Goal: Task Accomplishment & Management: Complete application form

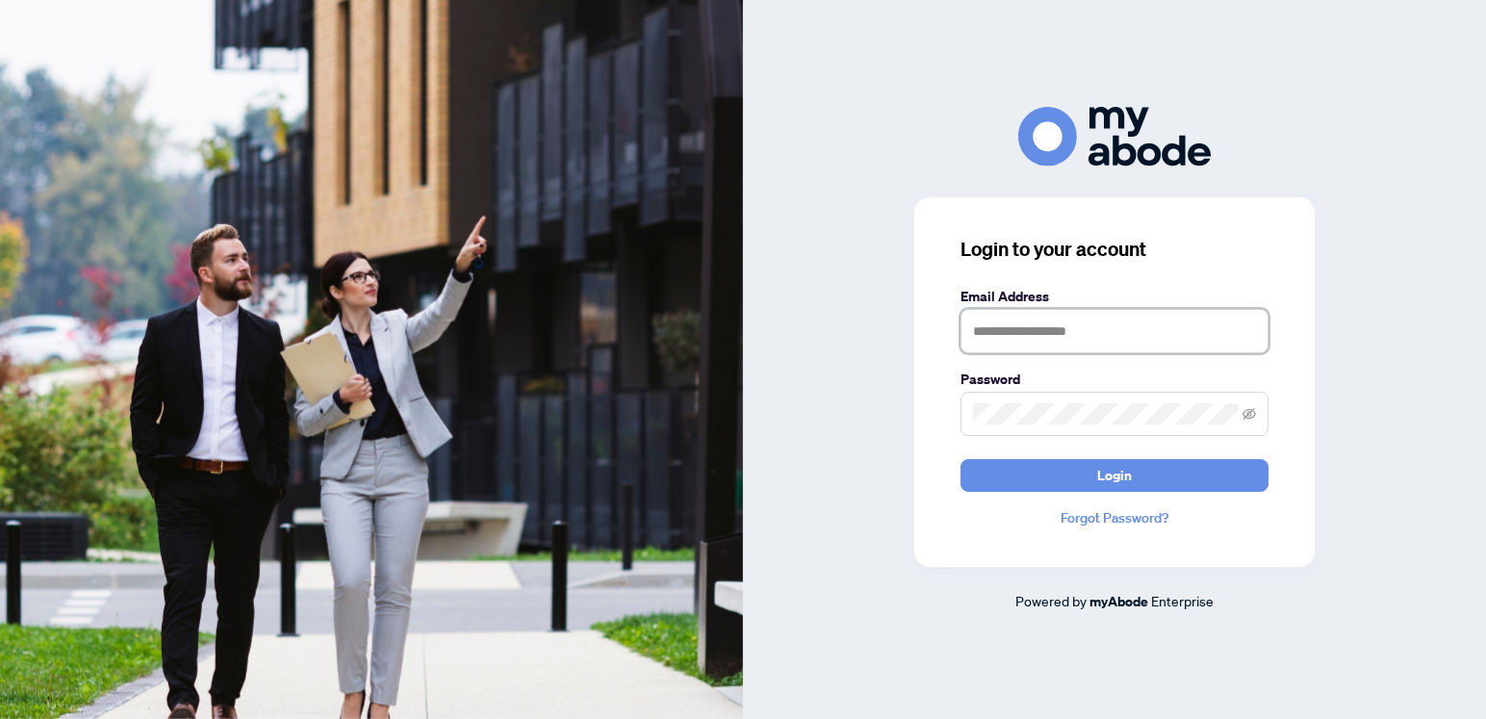
click at [987, 341] on input "text" at bounding box center [1114, 331] width 308 height 44
type input "**********"
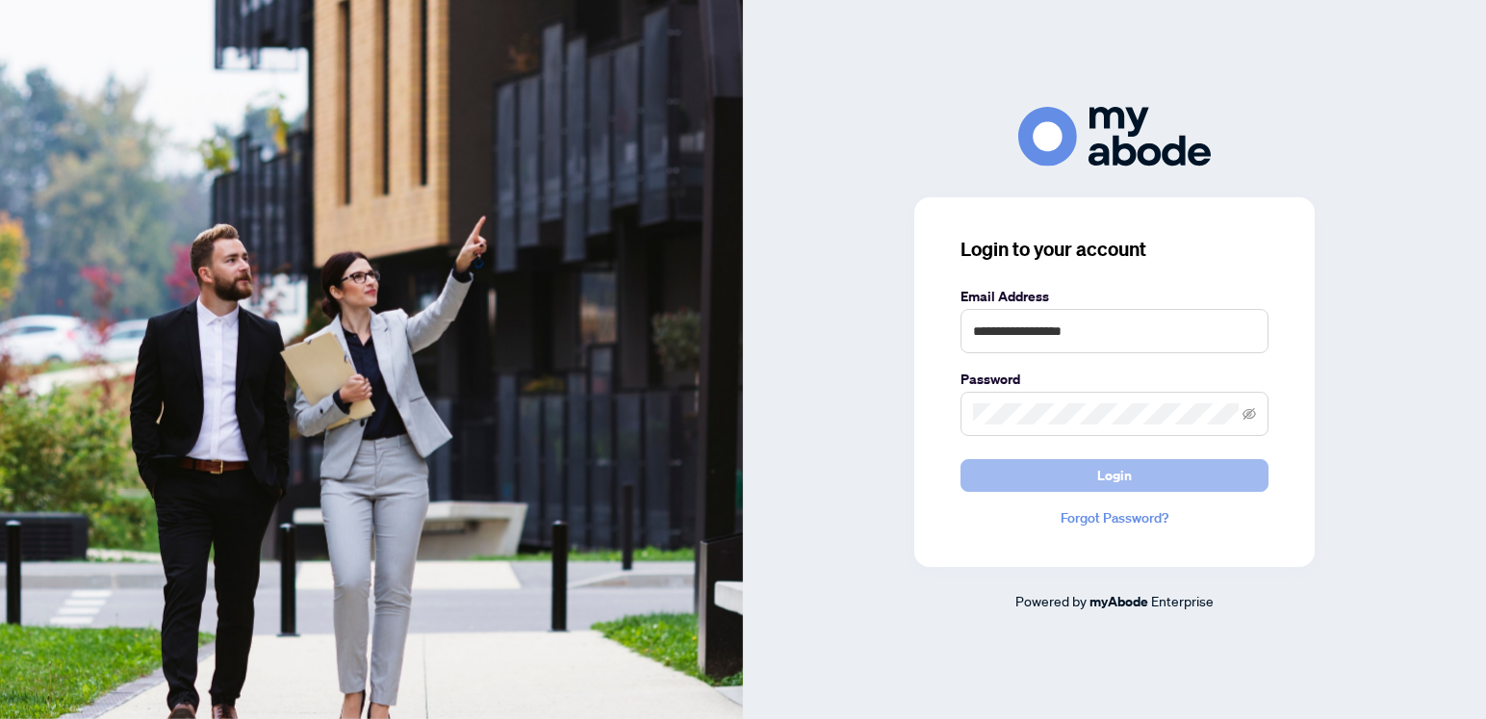
click at [1093, 482] on button "Login" at bounding box center [1114, 475] width 308 height 33
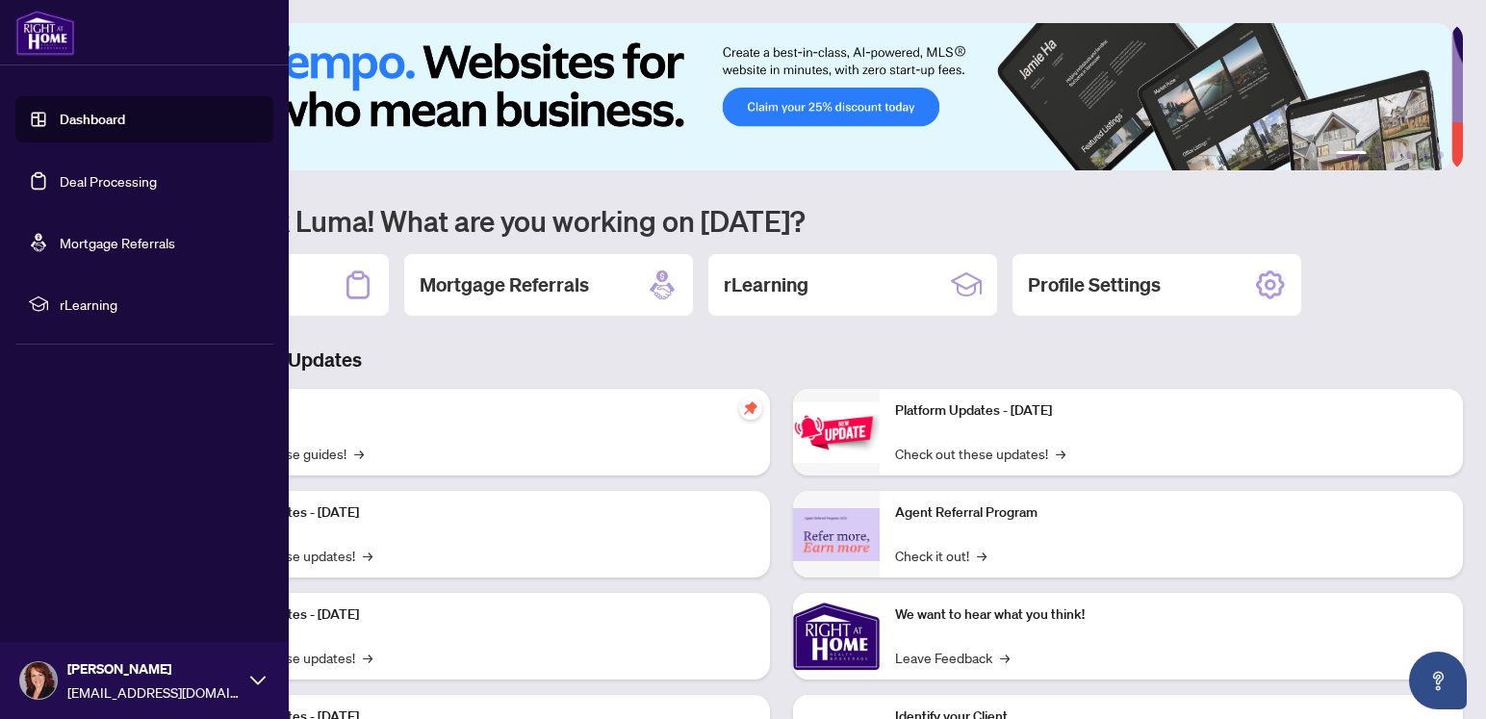
click at [66, 186] on link "Deal Processing" at bounding box center [108, 180] width 97 height 17
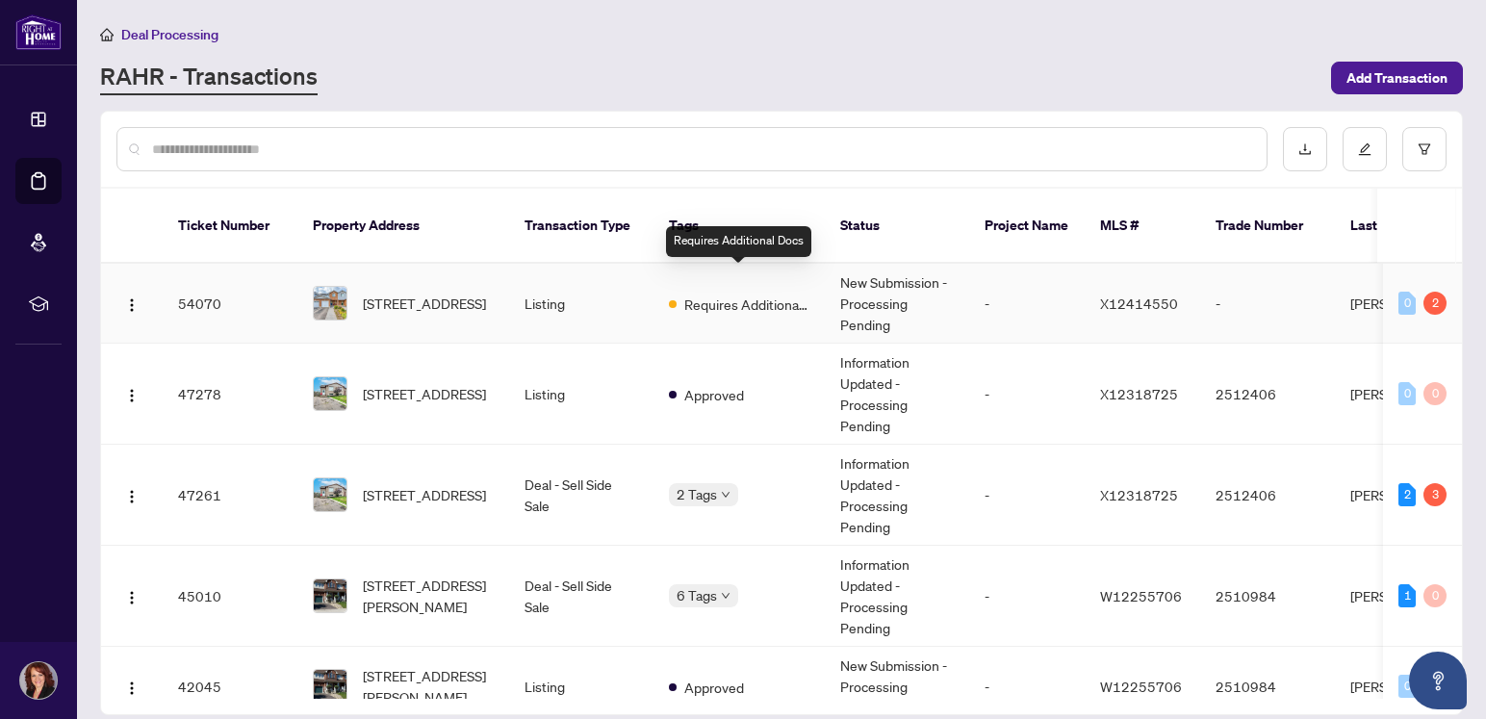
click at [717, 294] on span "Requires Additional Docs" at bounding box center [746, 304] width 125 height 21
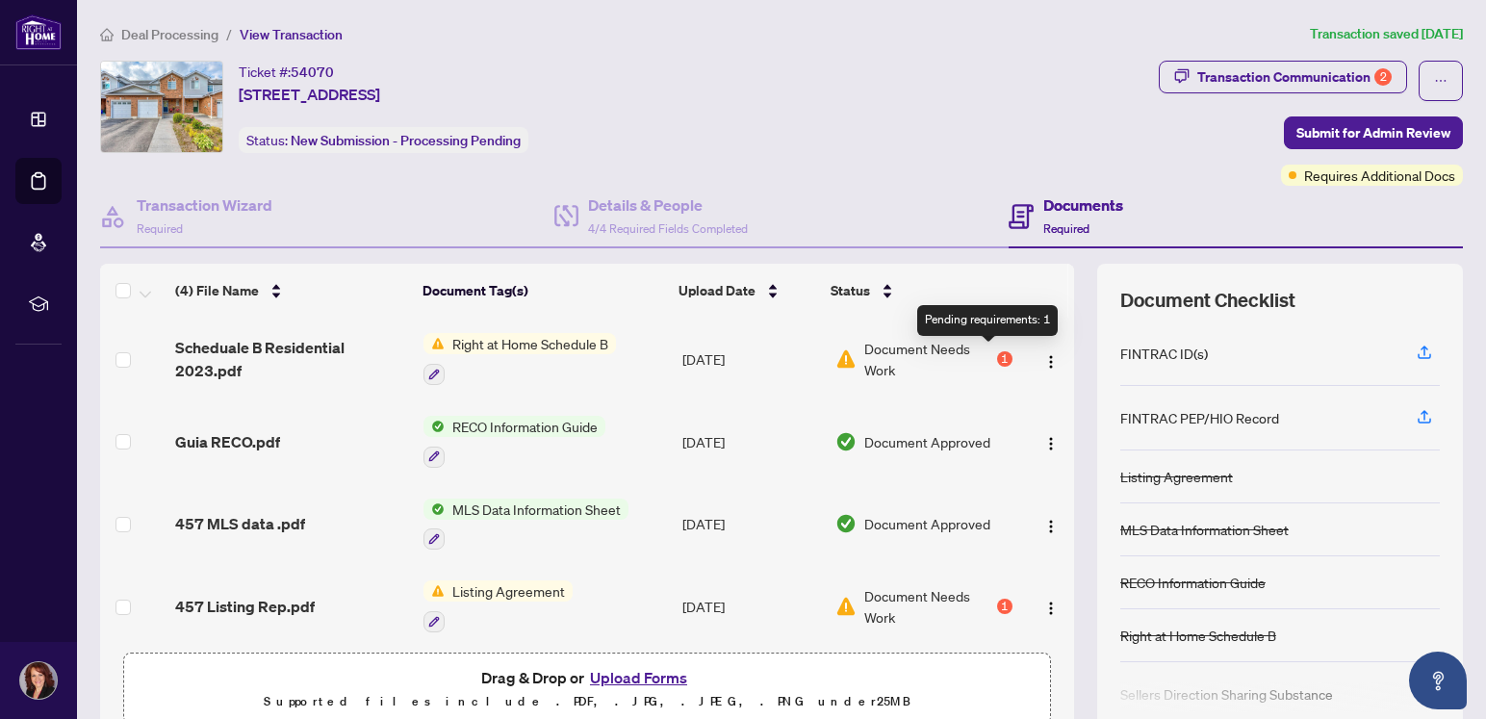
click at [997, 360] on div "1" at bounding box center [1004, 358] width 15 height 15
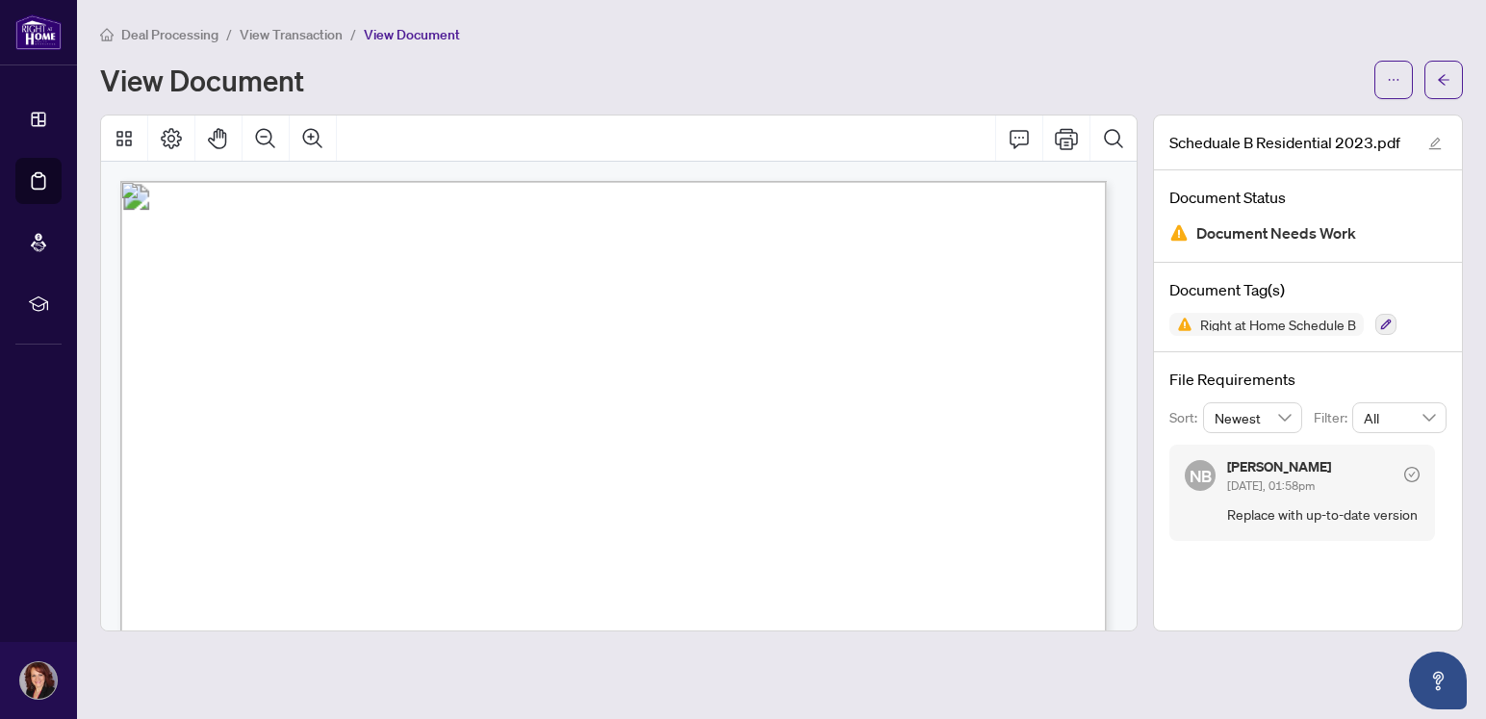
scroll to position [301, 0]
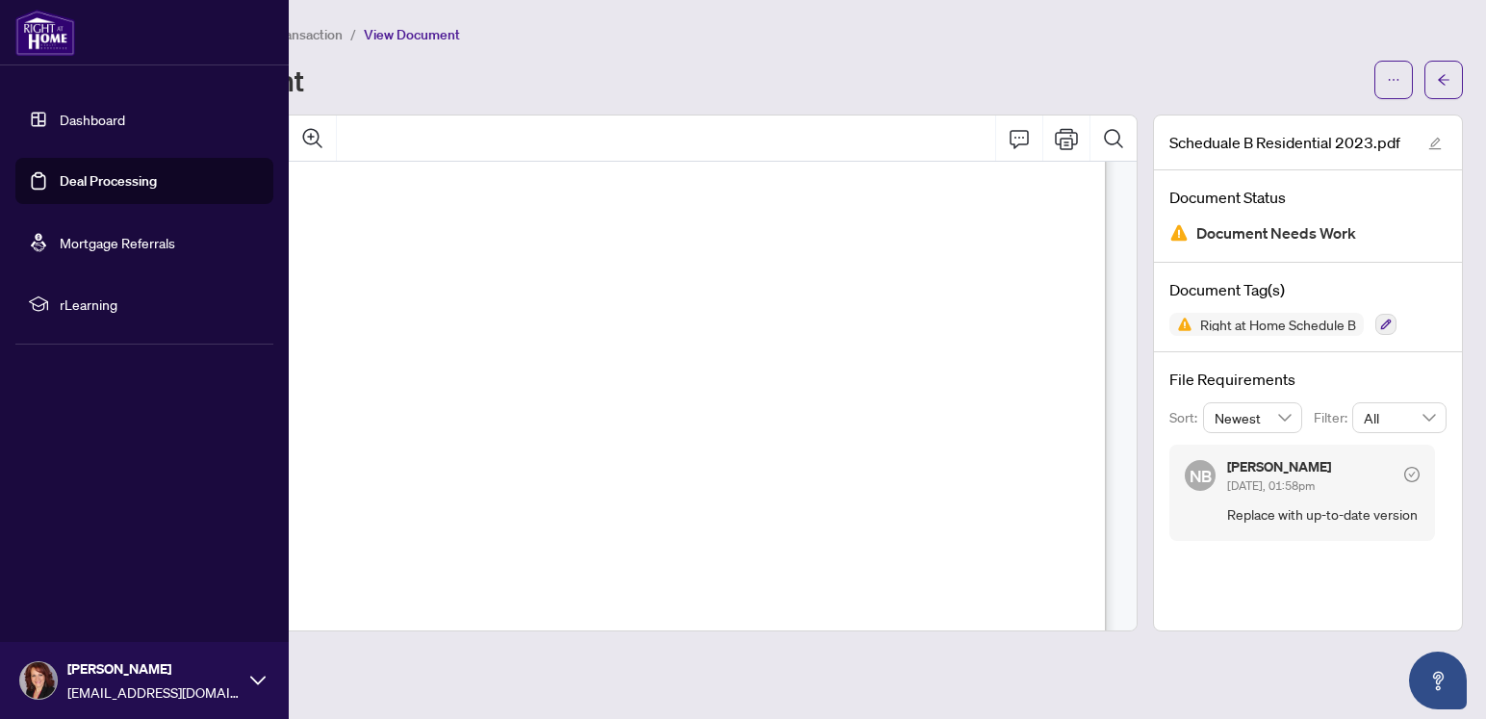
click at [79, 187] on link "Deal Processing" at bounding box center [108, 180] width 97 height 17
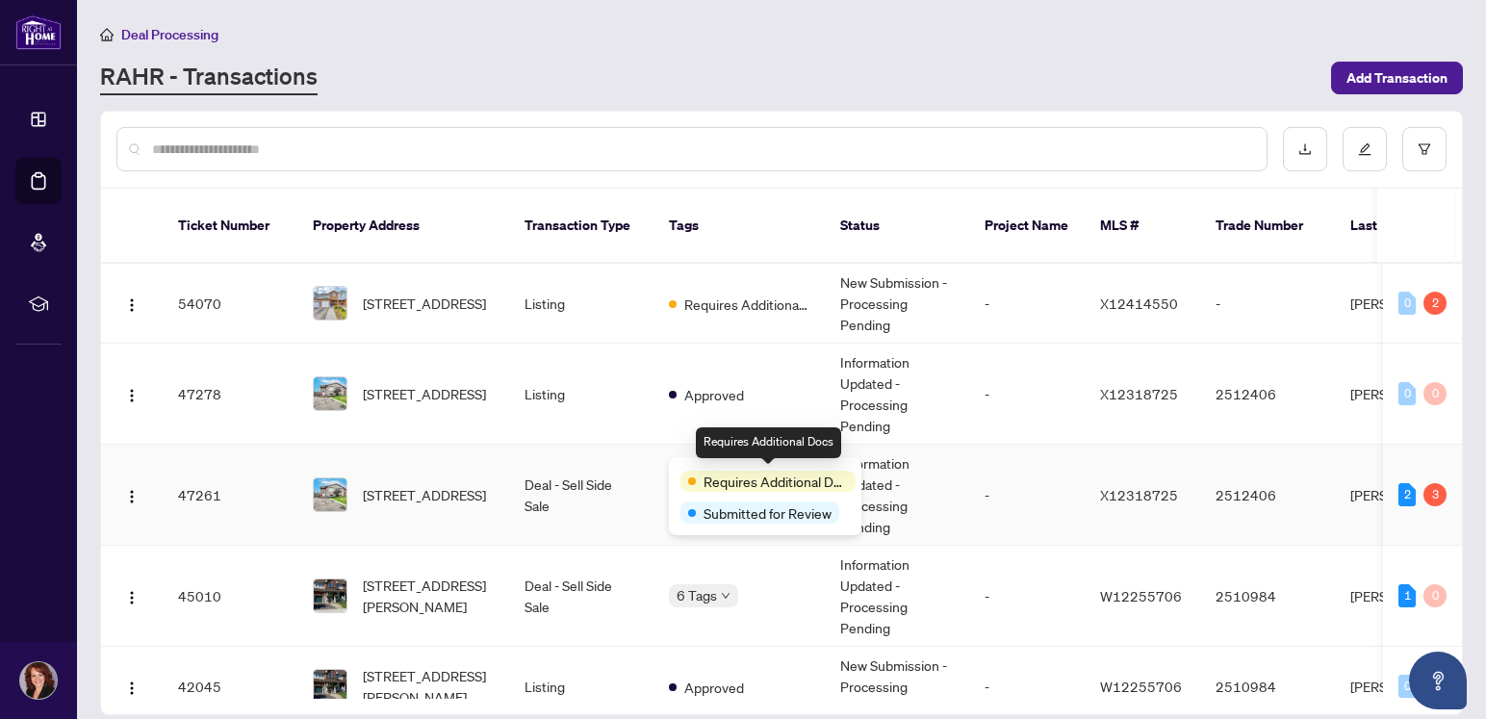
click at [692, 480] on span at bounding box center [692, 481] width 8 height 8
click at [725, 484] on span "Requires Additional Docs" at bounding box center [776, 481] width 144 height 21
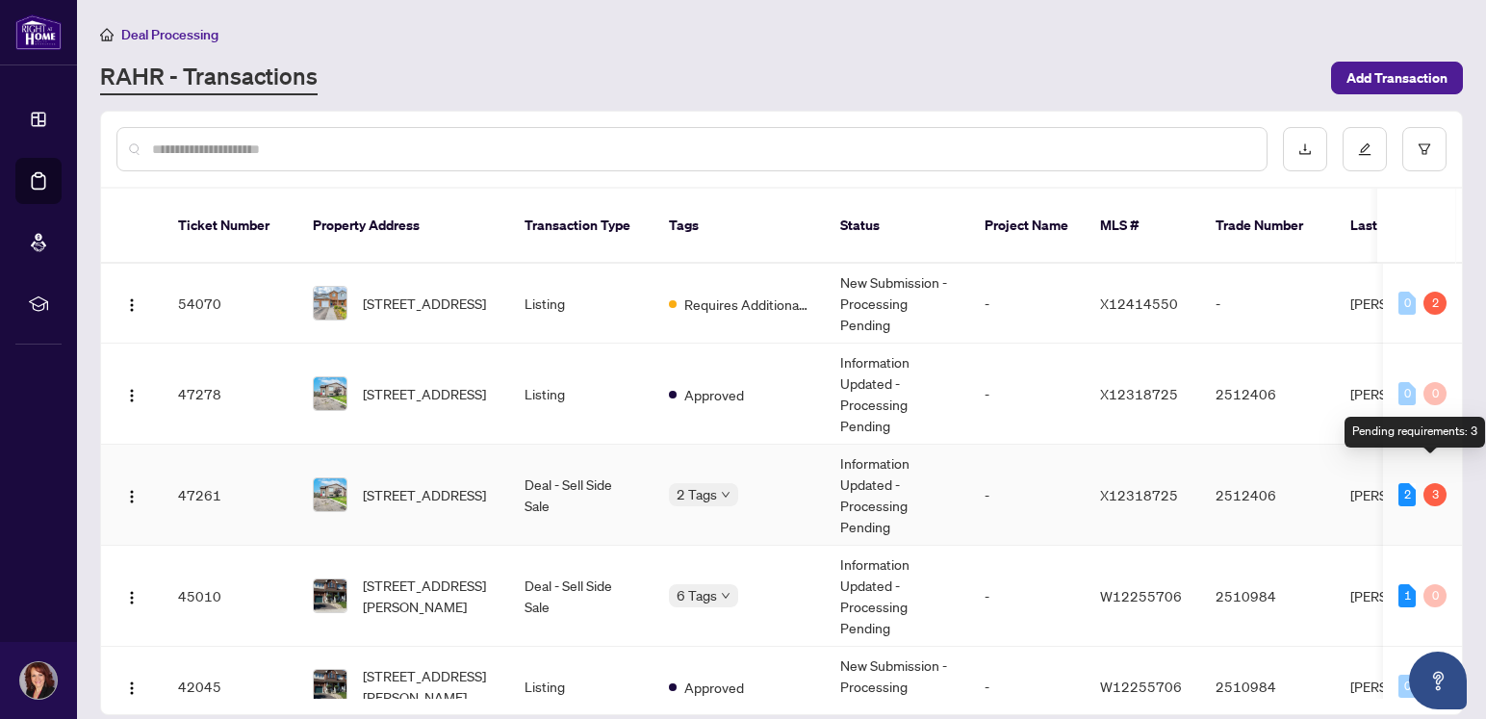
click at [1431, 483] on div "3" at bounding box center [1434, 494] width 23 height 23
click at [1428, 483] on div "3" at bounding box center [1434, 494] width 23 height 23
click at [1406, 483] on div "2" at bounding box center [1406, 494] width 17 height 23
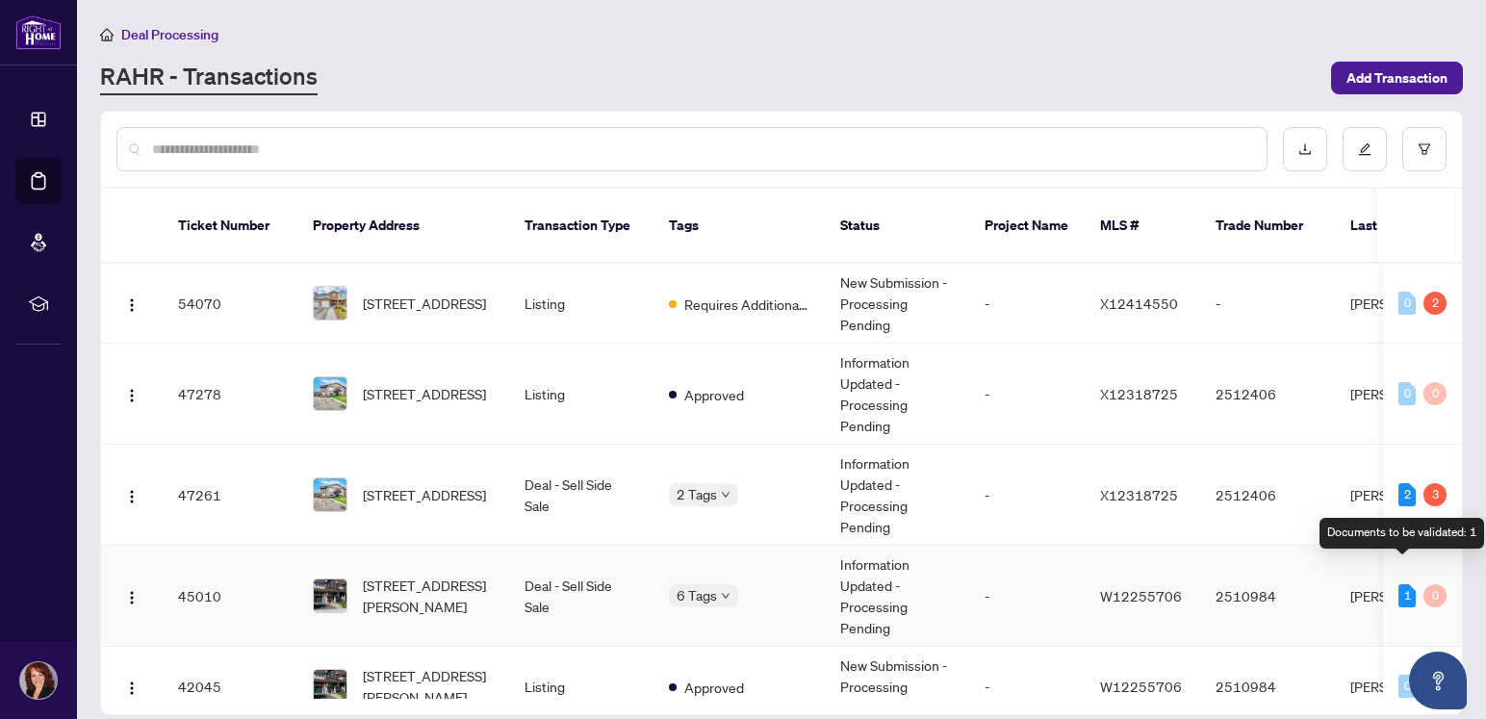
click at [1402, 584] on div "1" at bounding box center [1406, 595] width 17 height 23
click at [557, 566] on td "Deal - Sell Side Sale" at bounding box center [581, 596] width 144 height 101
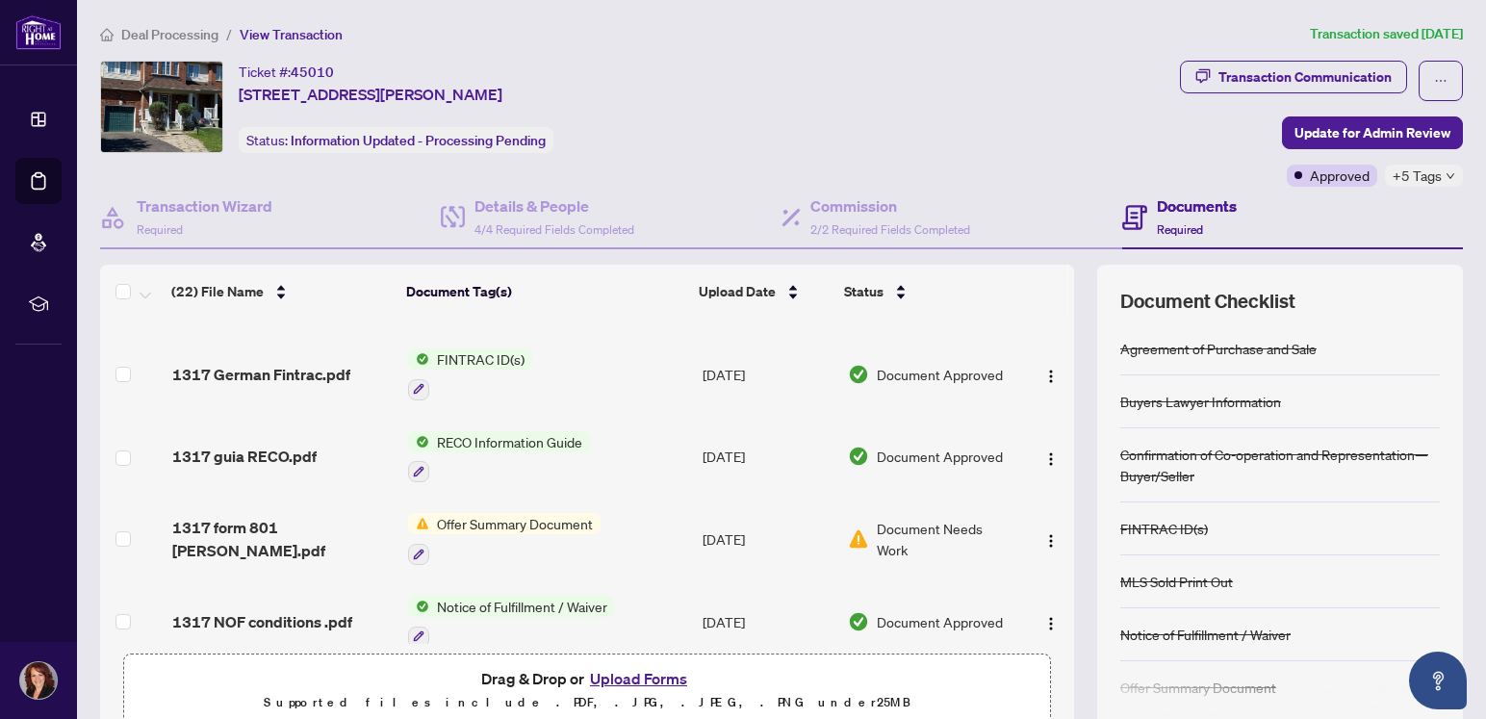
scroll to position [808, 0]
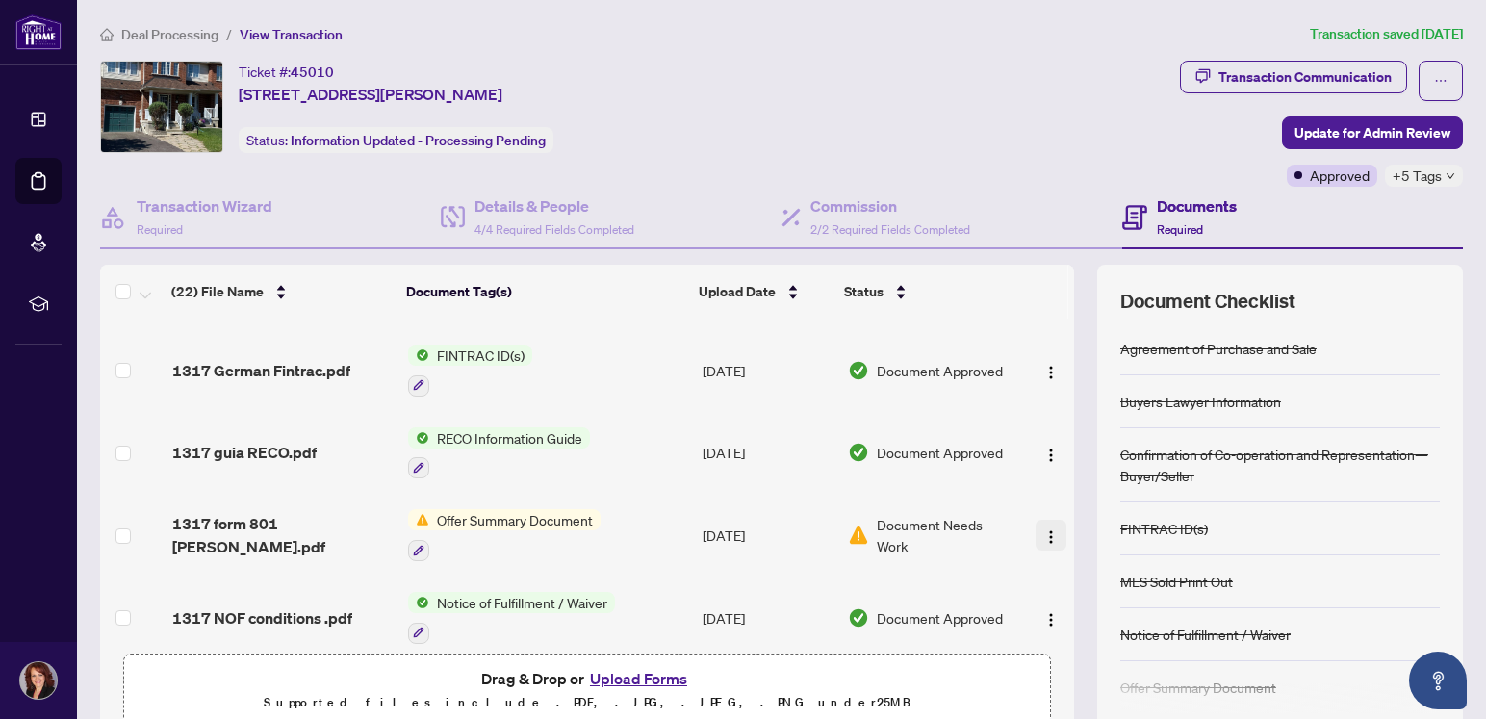
click at [1043, 529] on img "button" at bounding box center [1050, 536] width 15 height 15
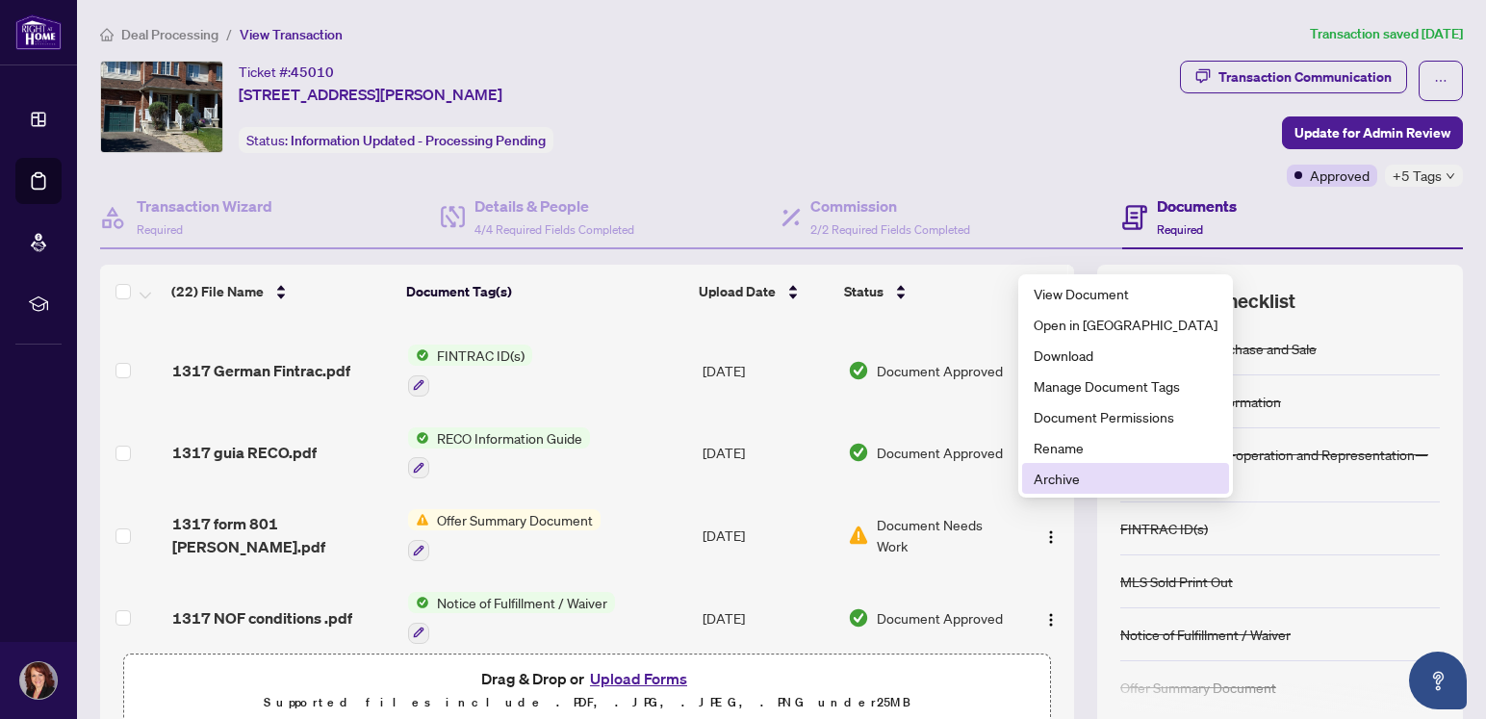
click at [1068, 479] on span "Archive" at bounding box center [1126, 478] width 184 height 21
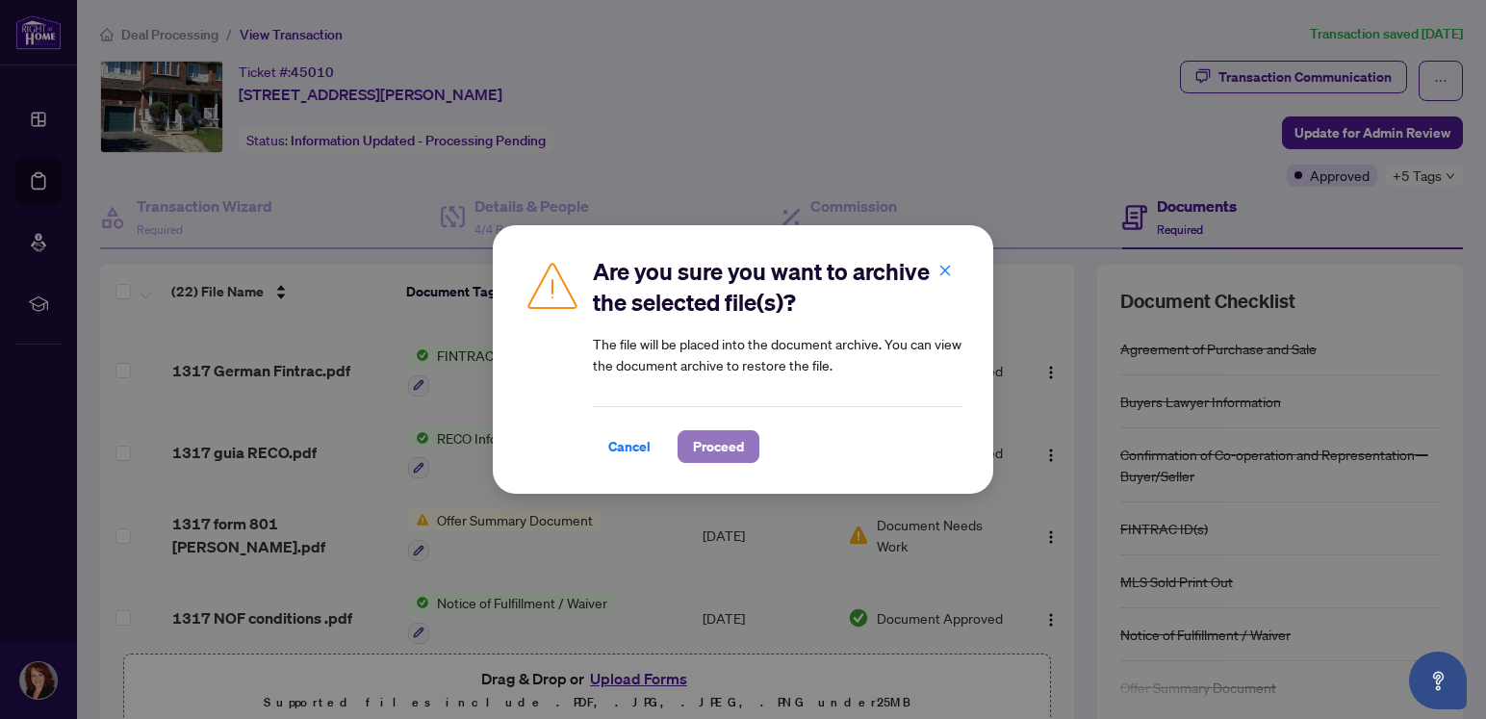
click at [712, 449] on span "Proceed" at bounding box center [718, 446] width 51 height 31
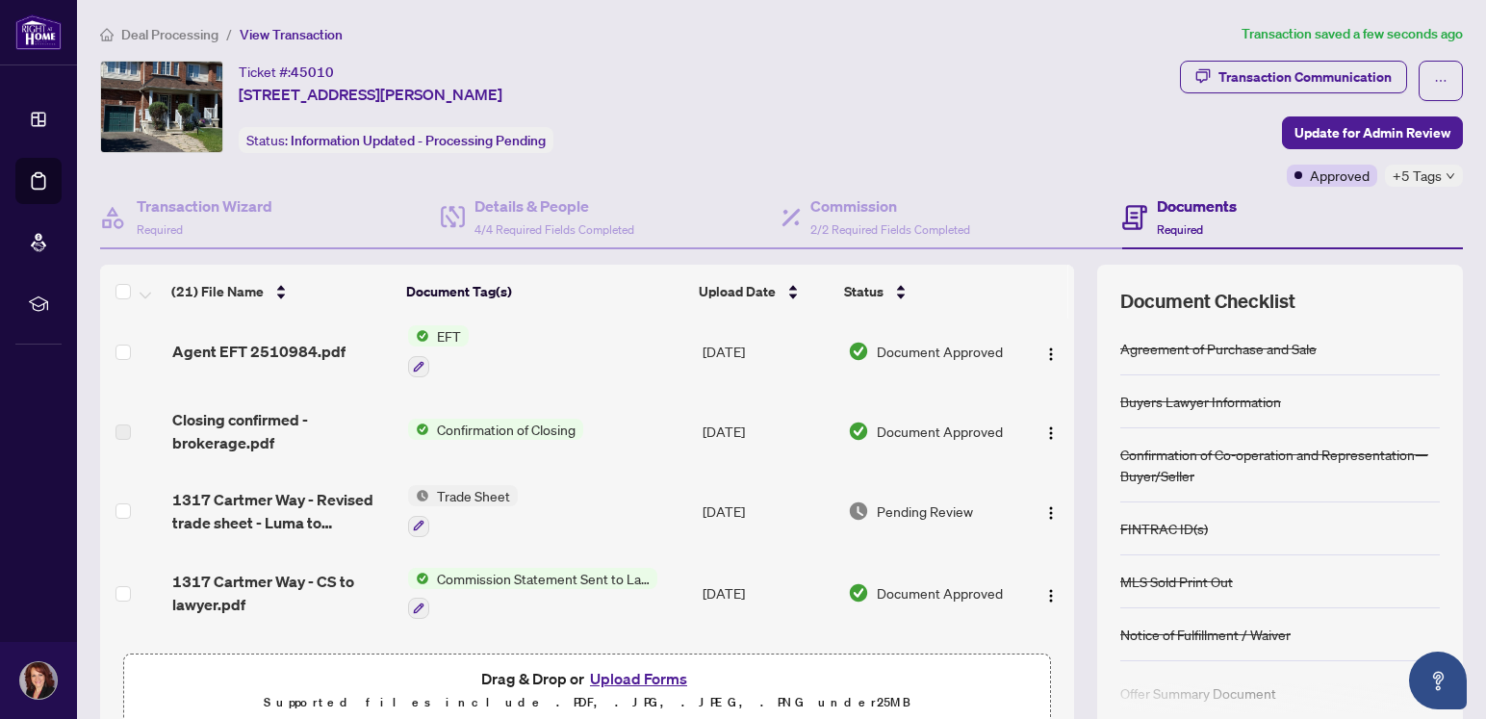
scroll to position [0, 0]
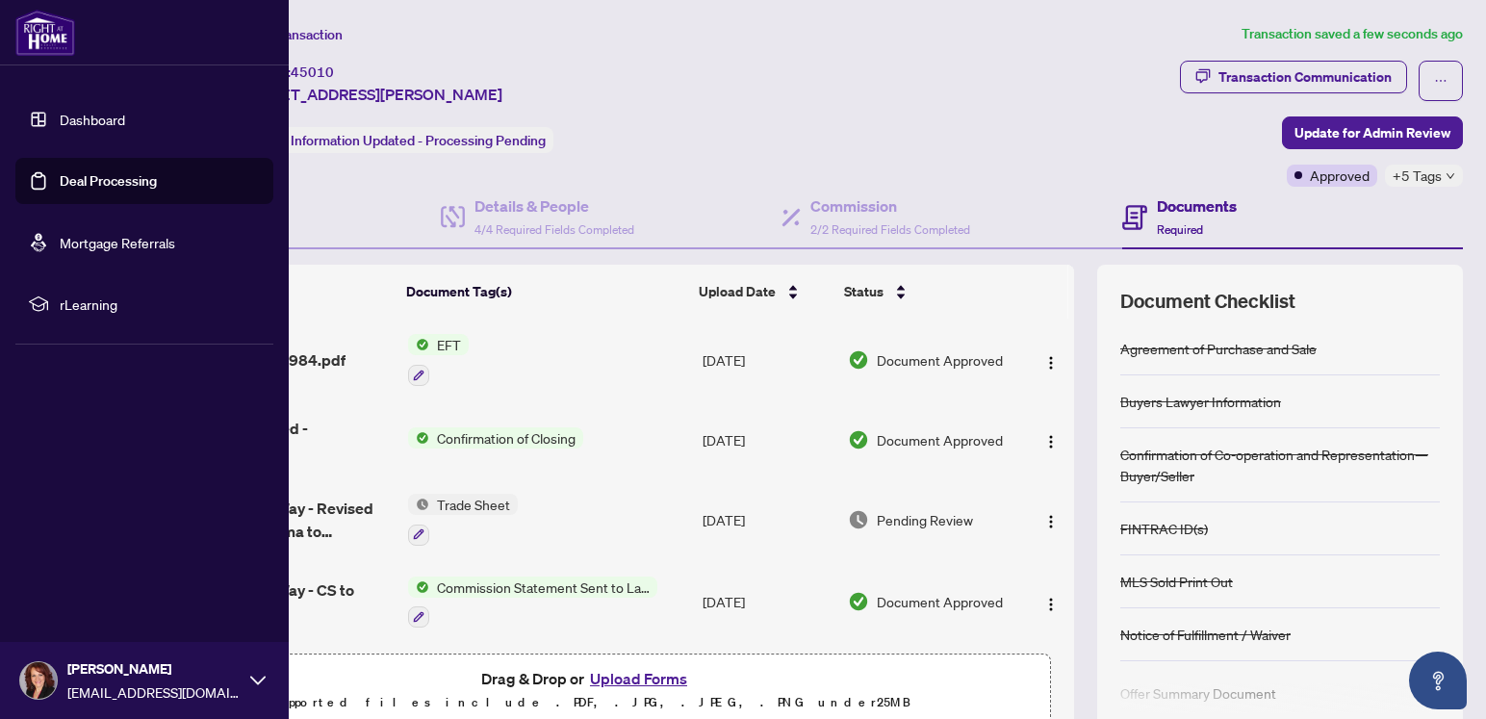
click at [60, 184] on link "Deal Processing" at bounding box center [108, 180] width 97 height 17
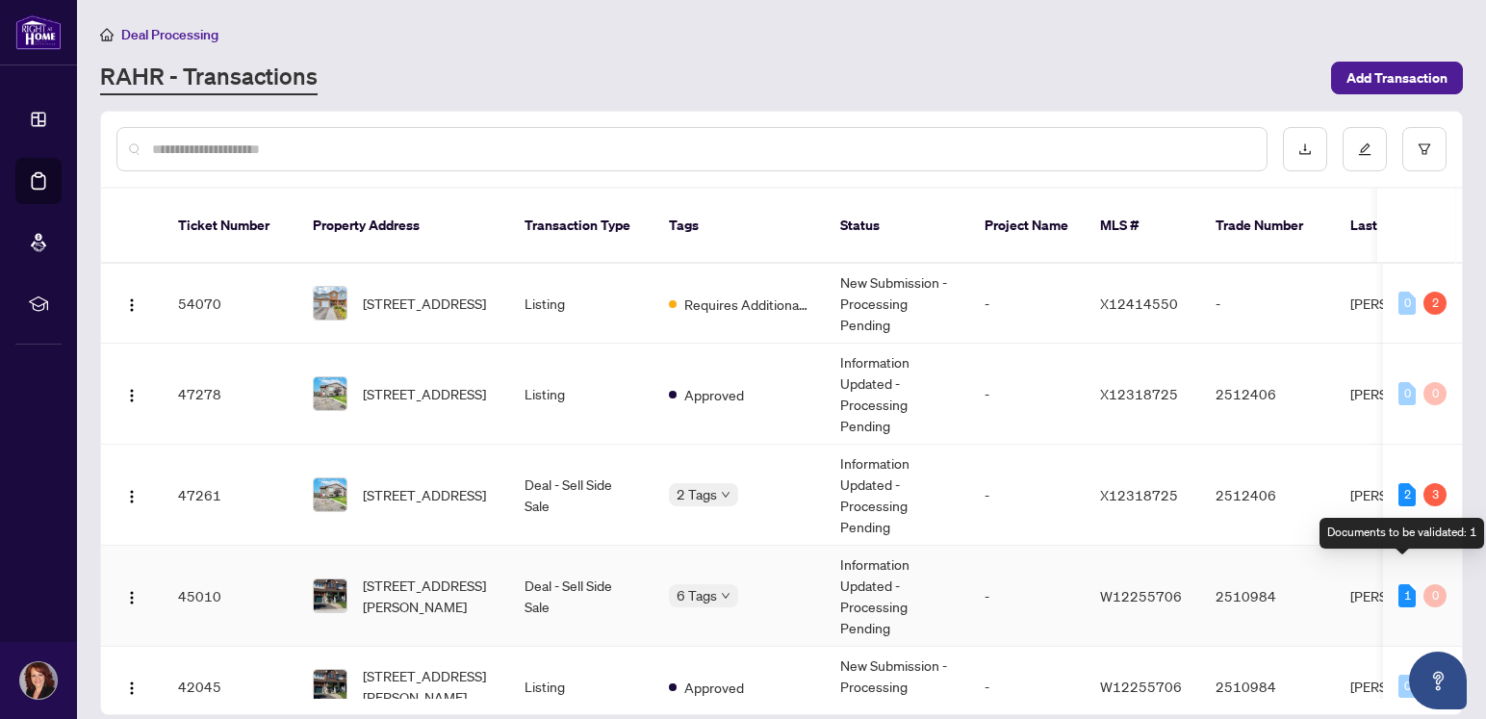
click at [1400, 584] on div "1" at bounding box center [1406, 595] width 17 height 23
click at [531, 559] on td "Deal - Sell Side Sale" at bounding box center [581, 596] width 144 height 101
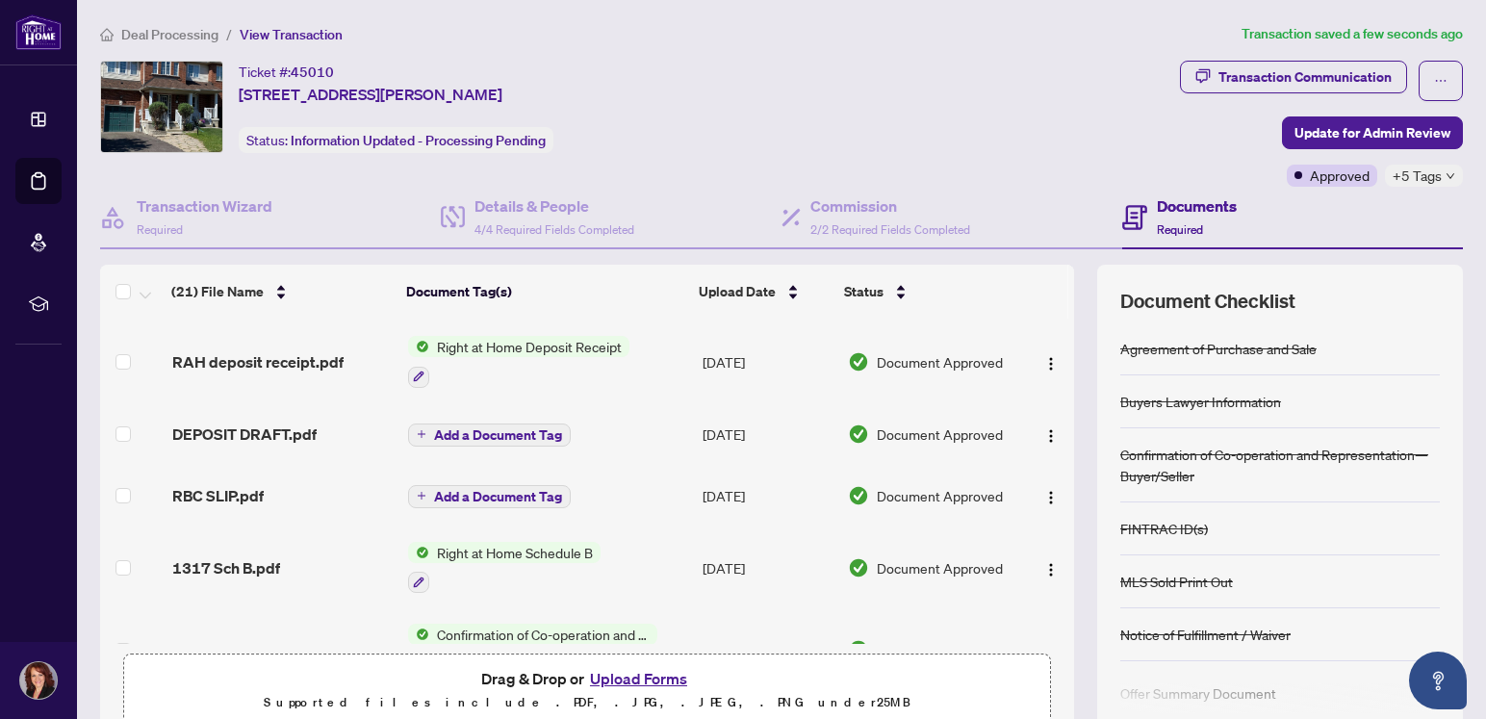
scroll to position [1340, 0]
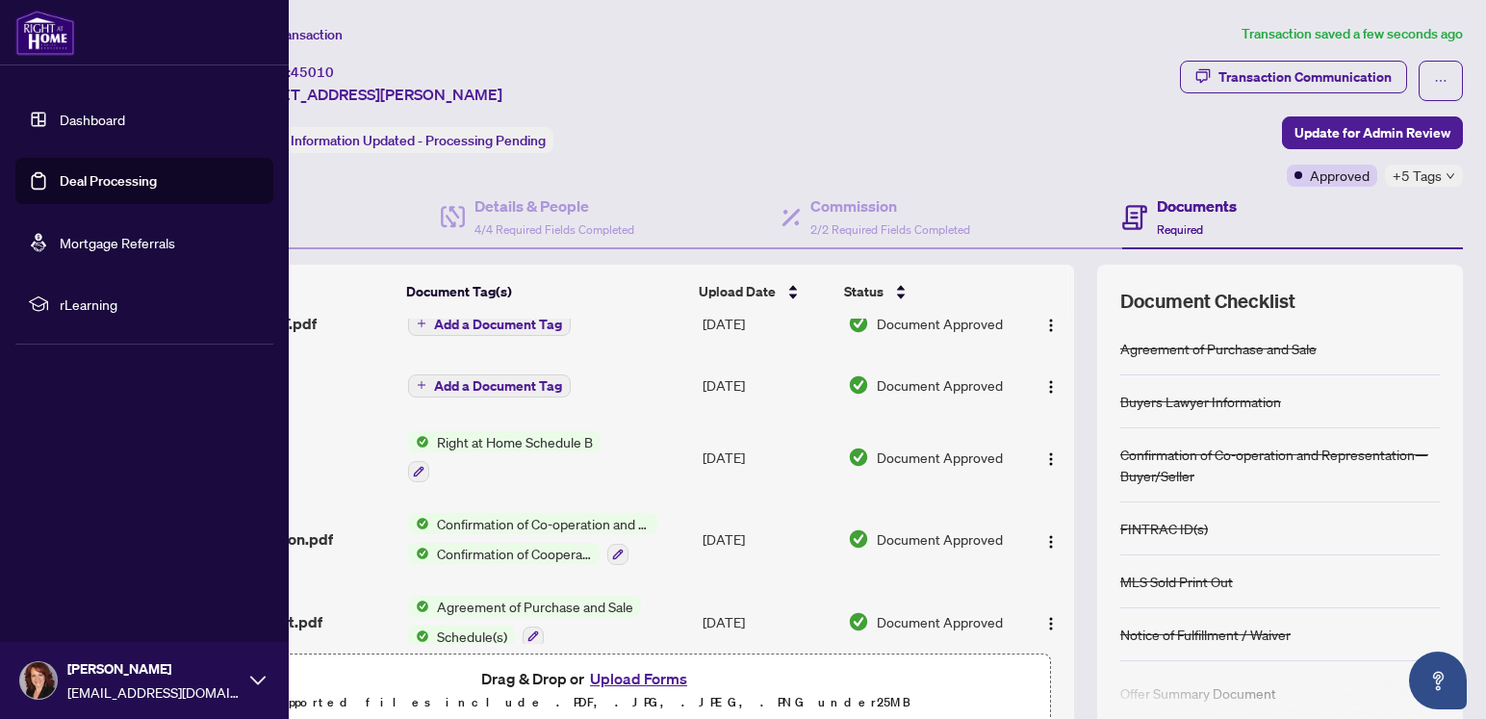
click at [66, 176] on link "Deal Processing" at bounding box center [108, 180] width 97 height 17
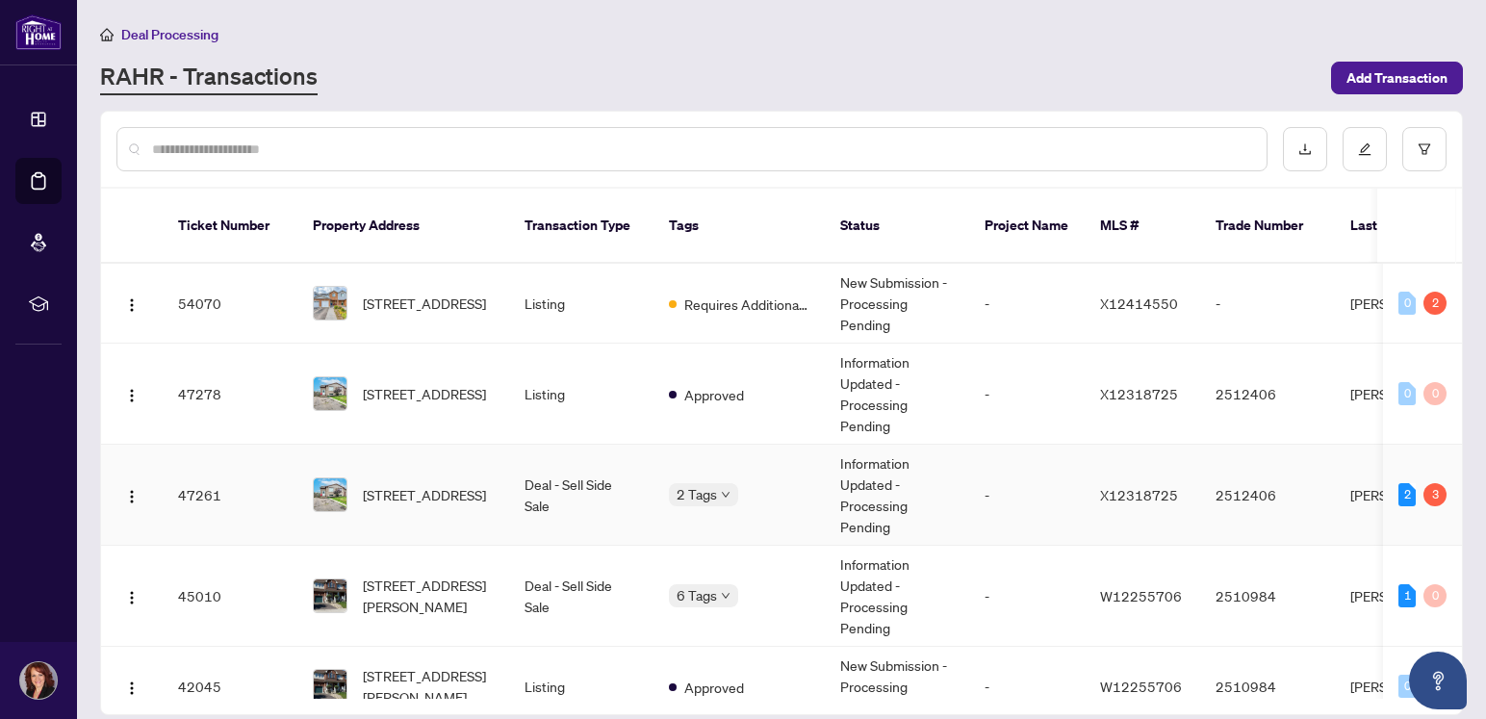
click at [567, 461] on td "Deal - Sell Side Sale" at bounding box center [581, 495] width 144 height 101
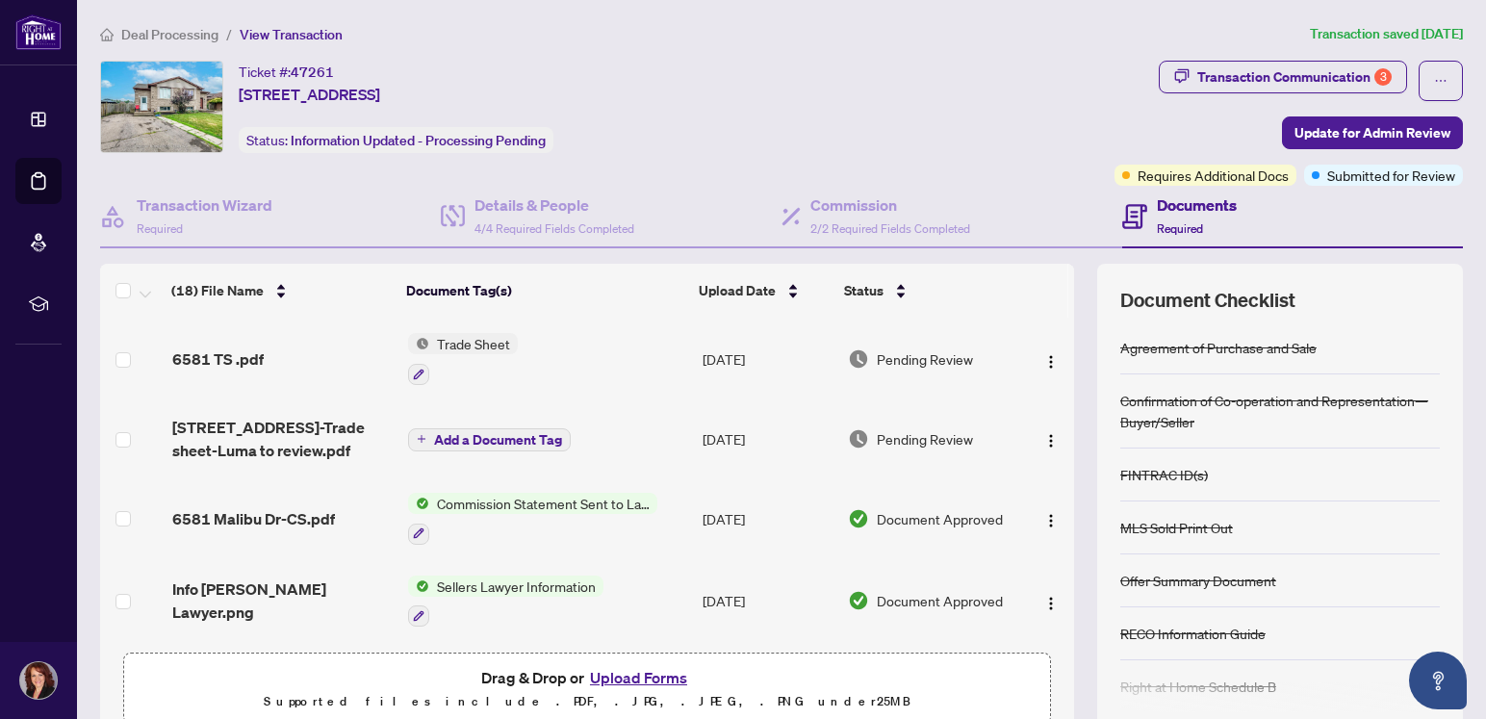
click at [443, 343] on span "Trade Sheet" at bounding box center [473, 343] width 89 height 21
click at [488, 343] on span "Trade Sheet" at bounding box center [473, 343] width 89 height 21
click at [413, 369] on icon "button" at bounding box center [419, 375] width 12 height 12
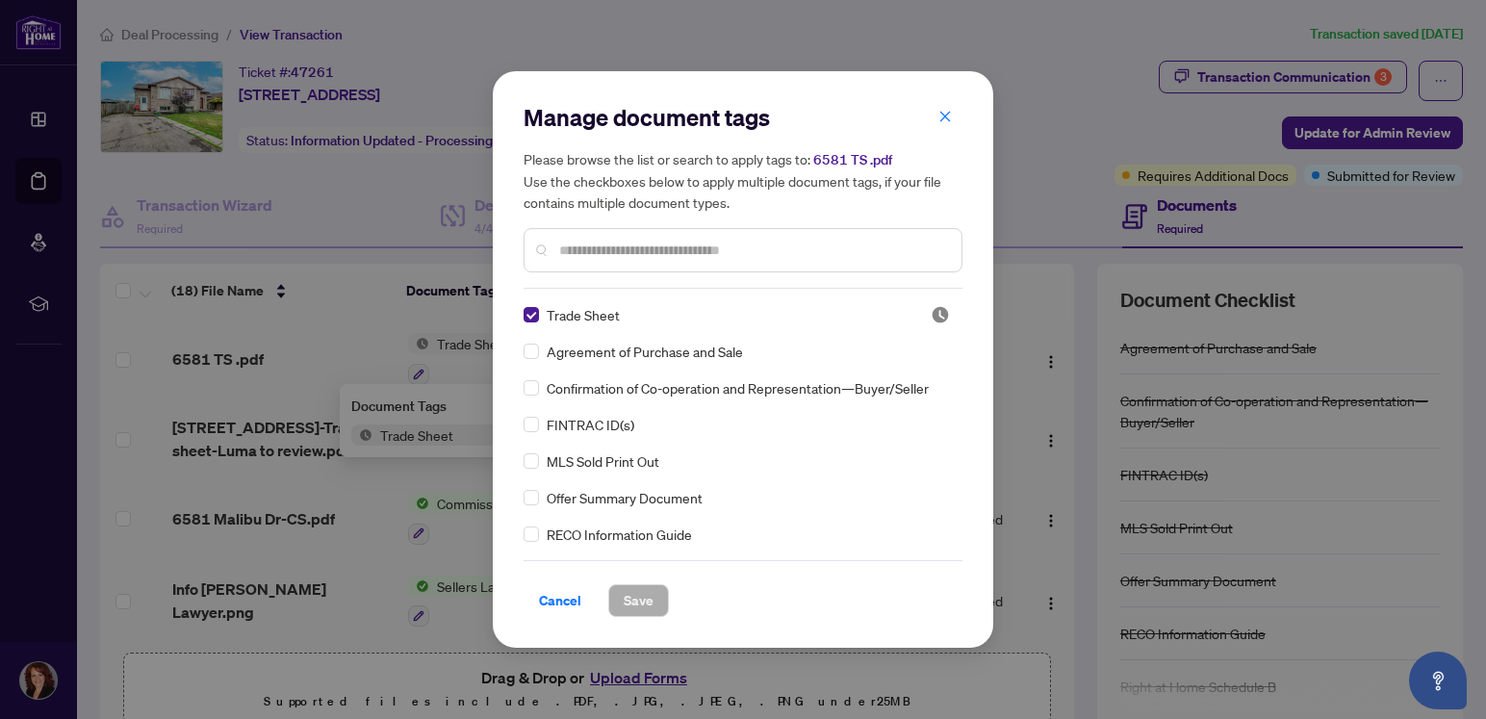
click at [562, 602] on span "Cancel" at bounding box center [560, 600] width 42 height 31
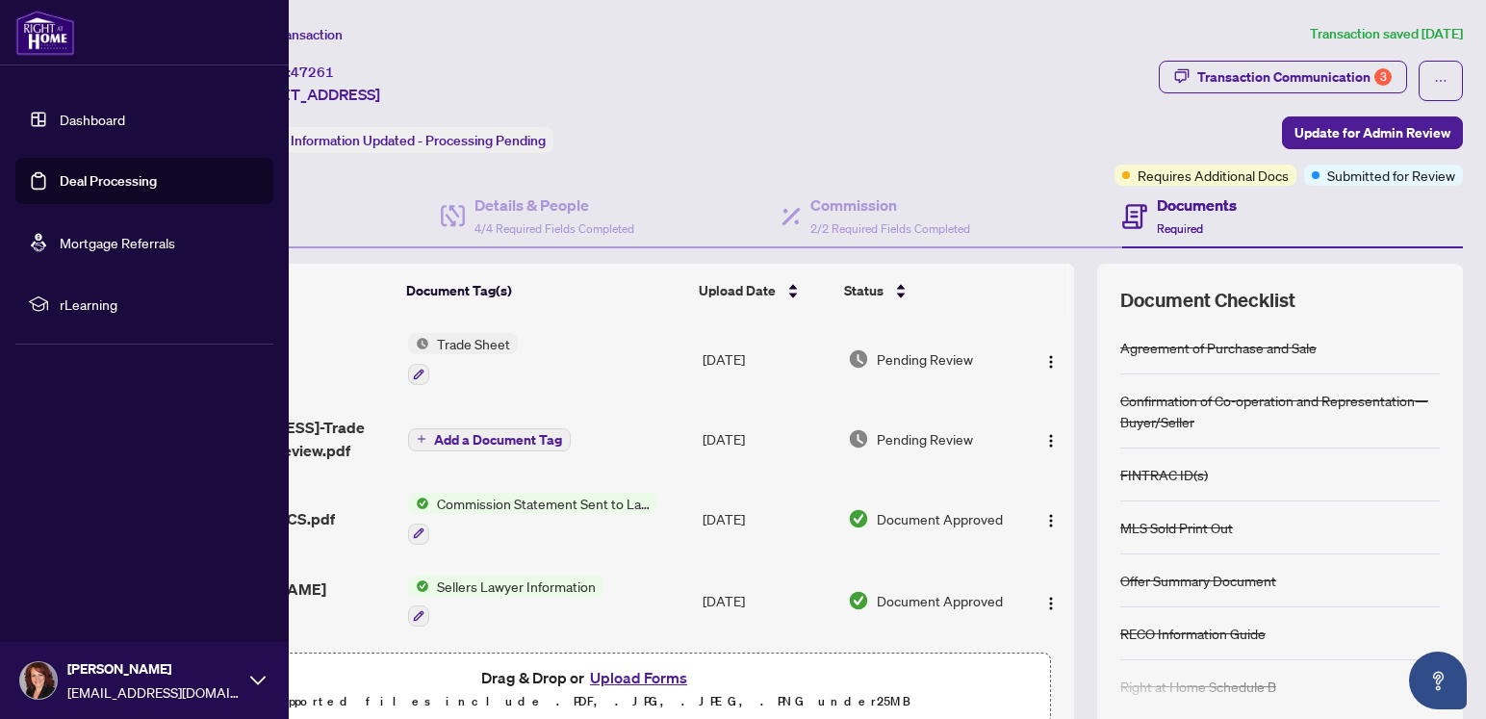
click at [67, 123] on link "Dashboard" at bounding box center [92, 119] width 65 height 17
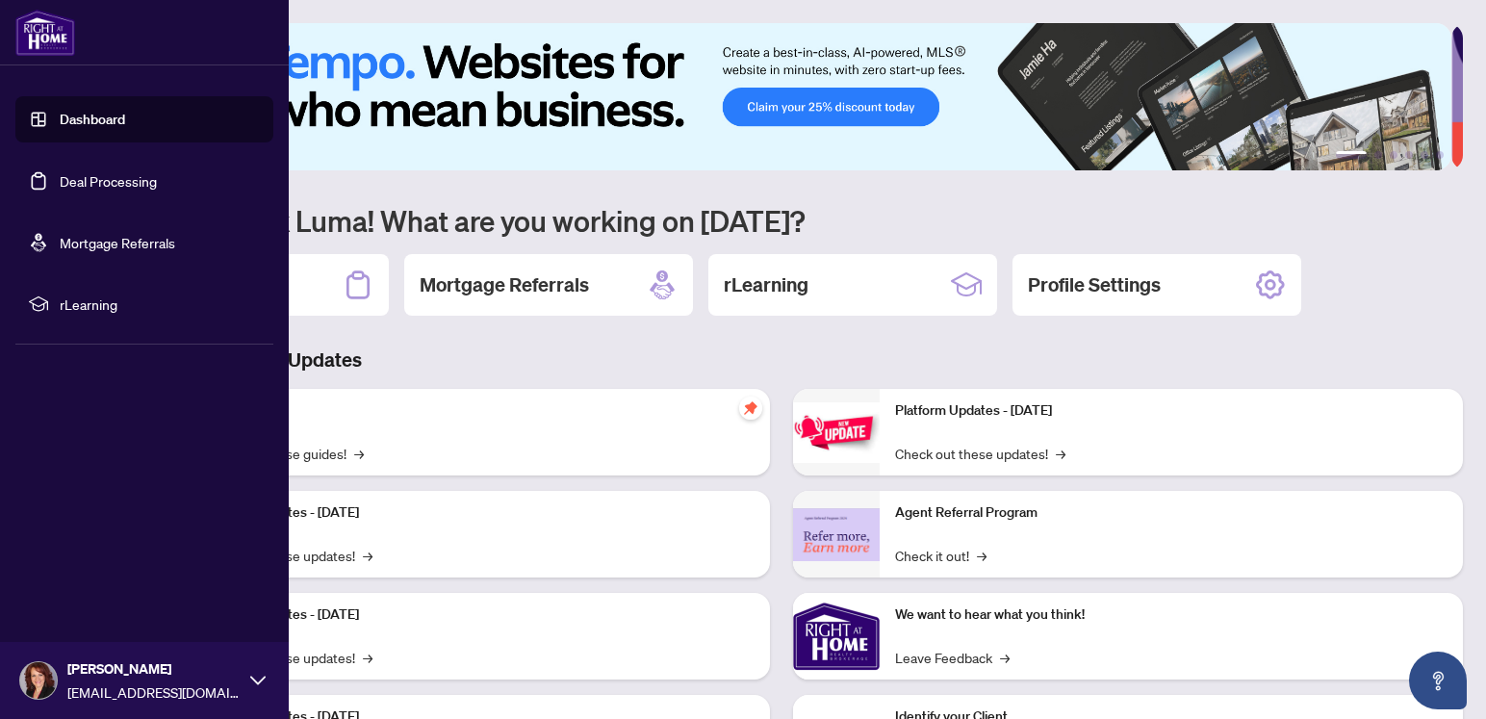
click at [64, 178] on link "Deal Processing" at bounding box center [108, 180] width 97 height 17
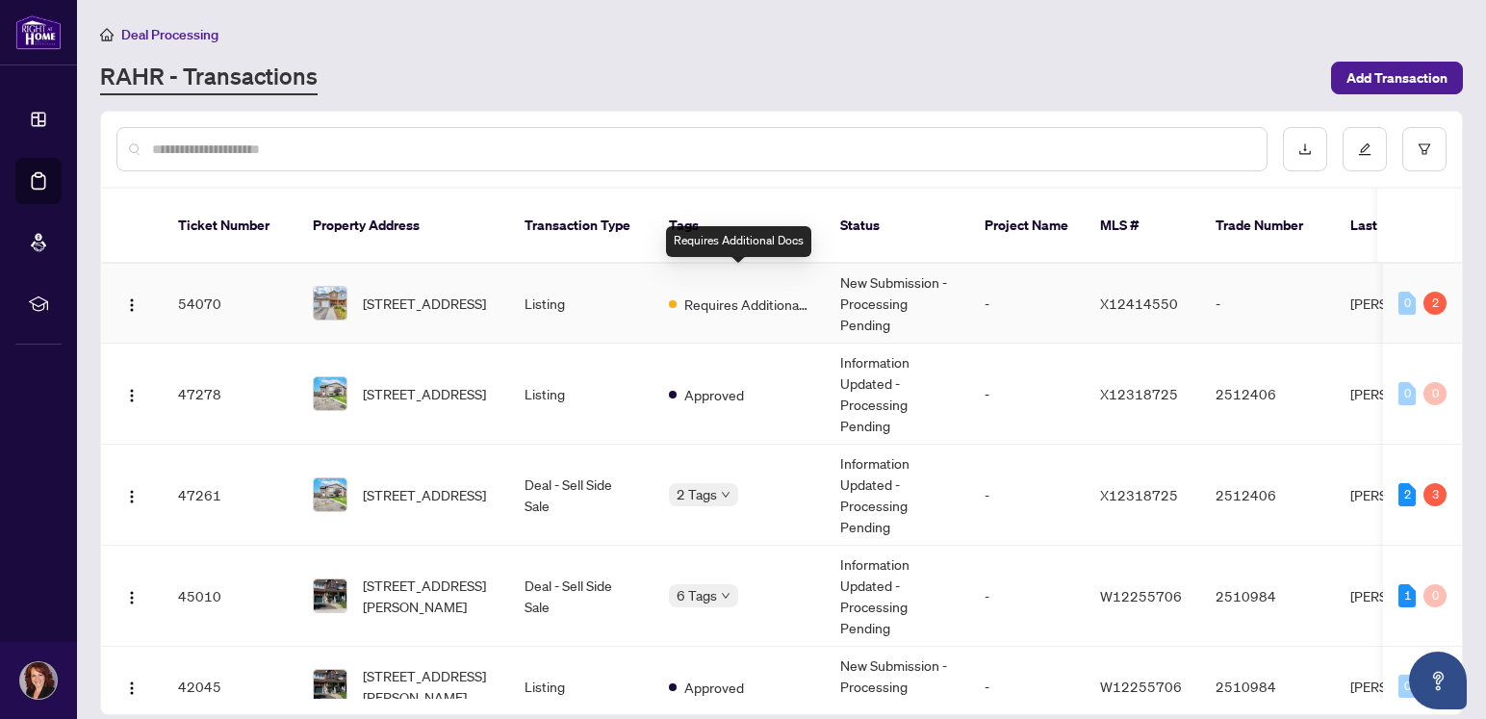
click at [723, 294] on span "Requires Additional Docs" at bounding box center [746, 304] width 125 height 21
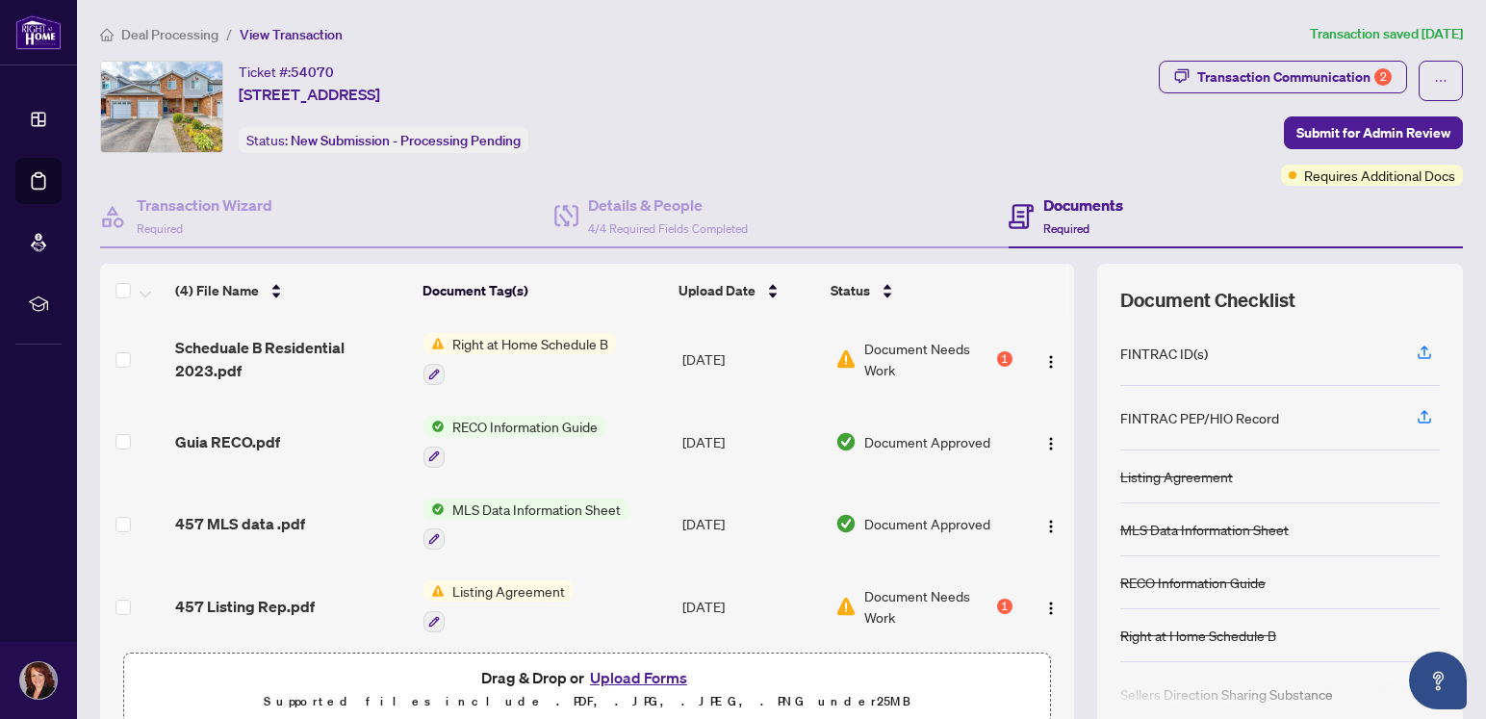
click at [541, 587] on span "Listing Agreement" at bounding box center [509, 590] width 128 height 21
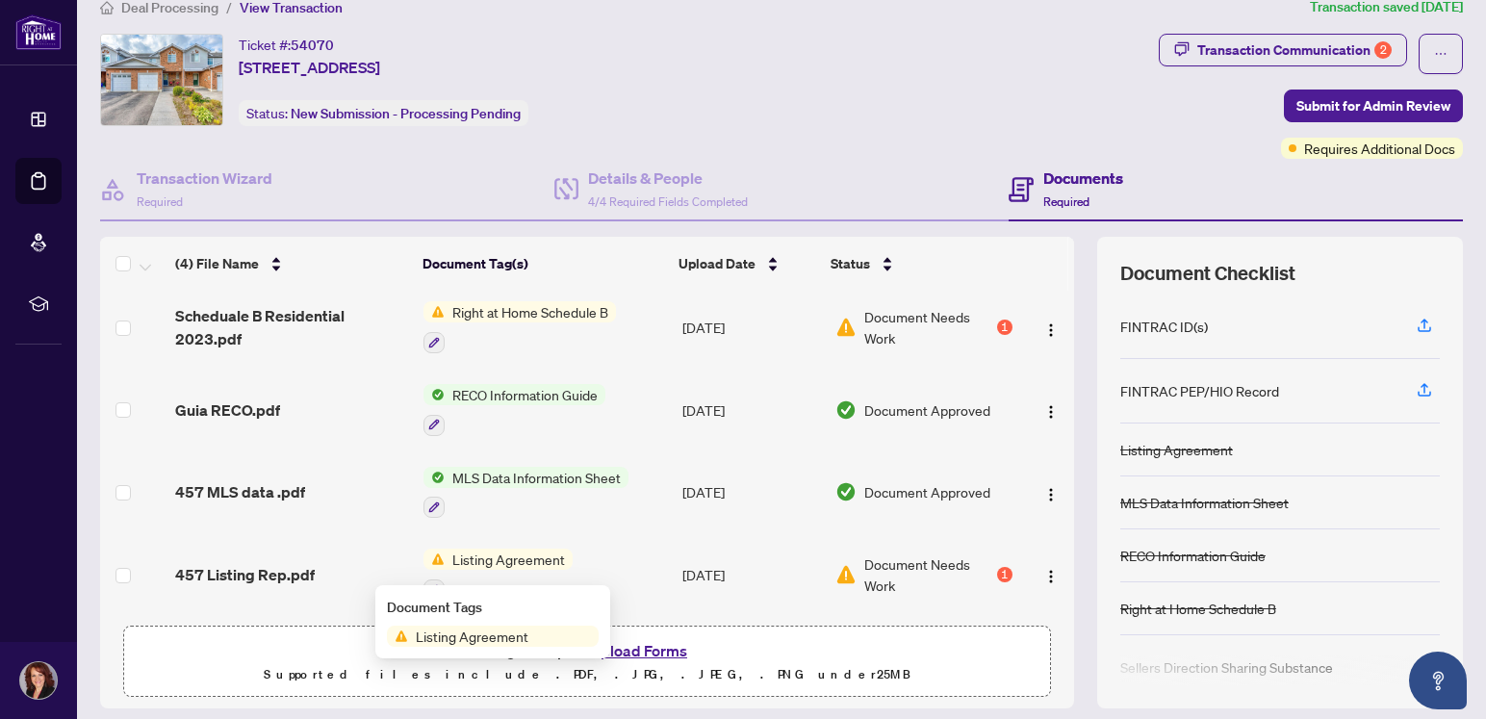
scroll to position [85, 0]
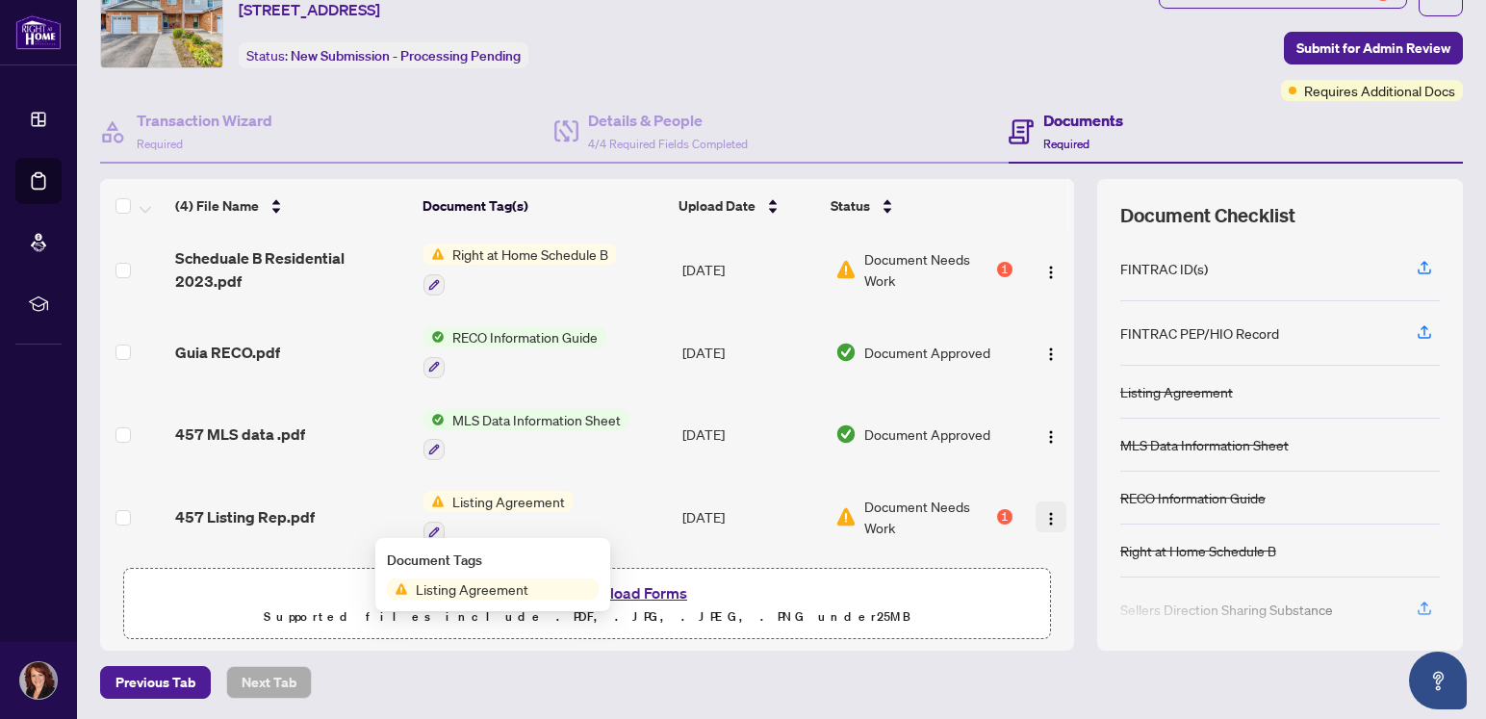
click at [1043, 512] on img "button" at bounding box center [1050, 518] width 15 height 15
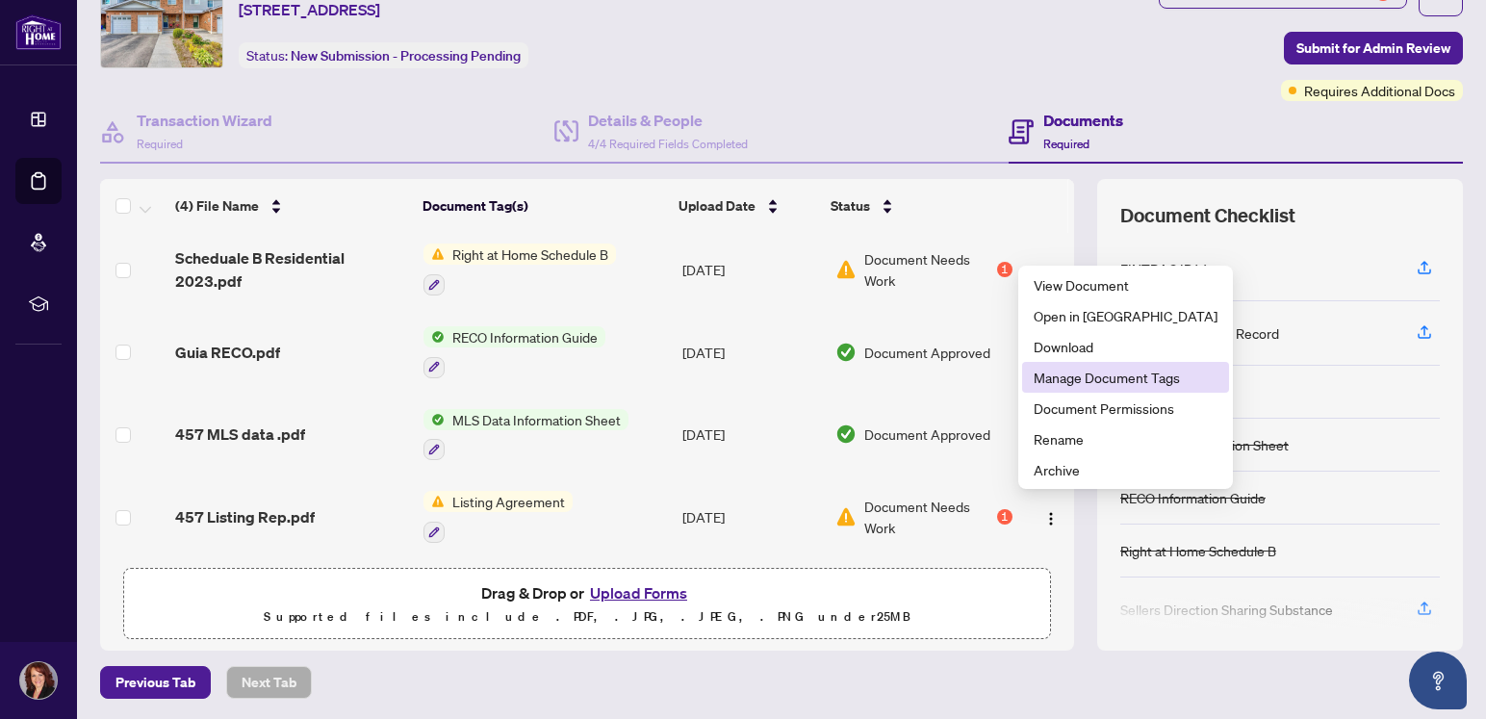
click at [1071, 374] on span "Manage Document Tags" at bounding box center [1126, 377] width 184 height 21
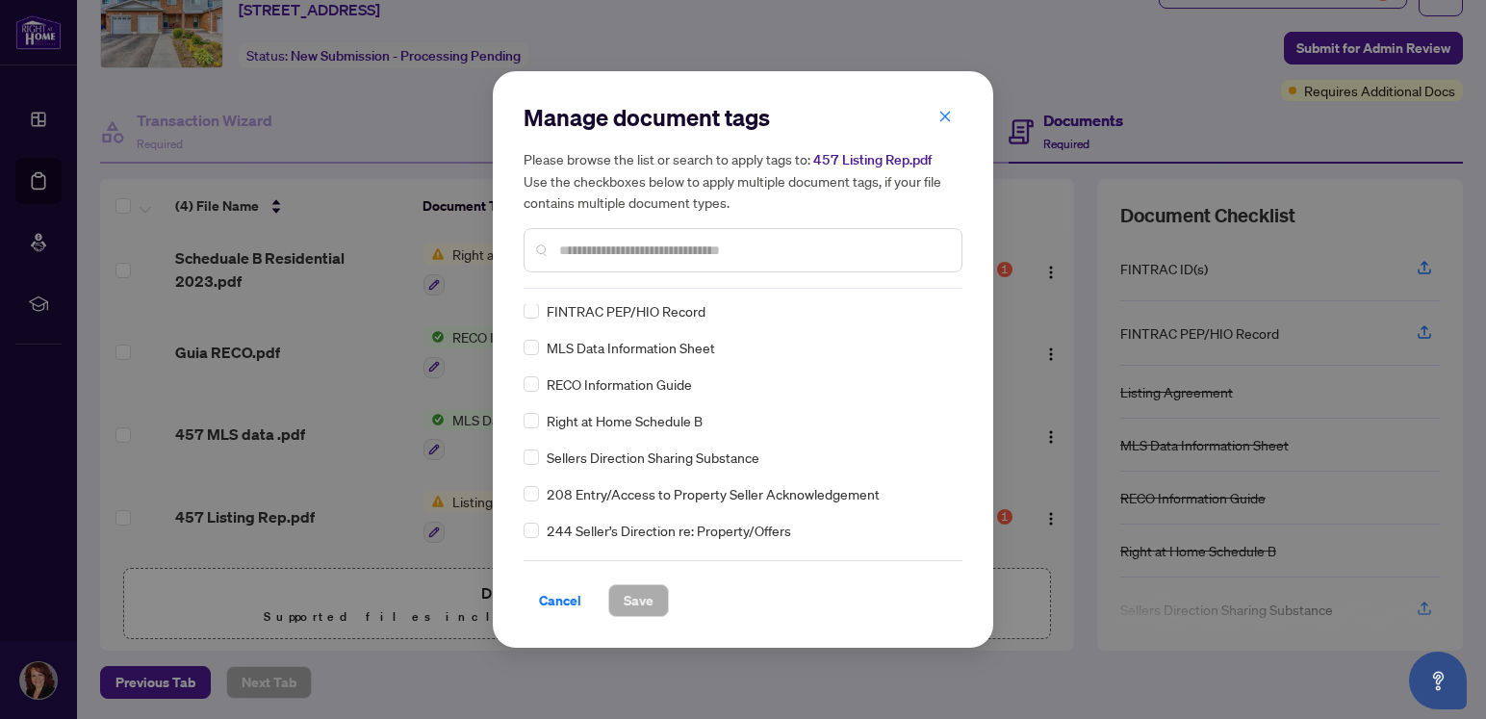
scroll to position [0, 0]
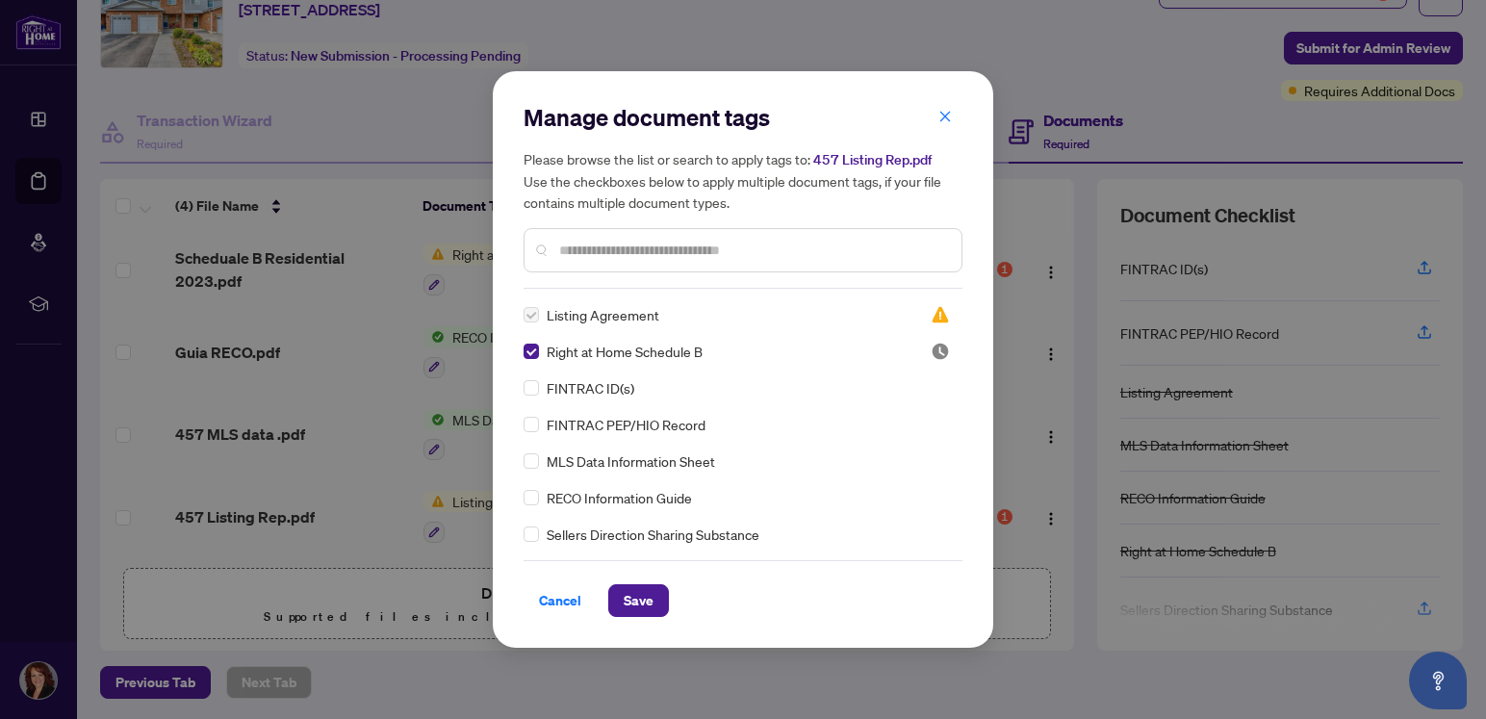
click at [941, 117] on icon "close" at bounding box center [944, 116] width 13 height 13
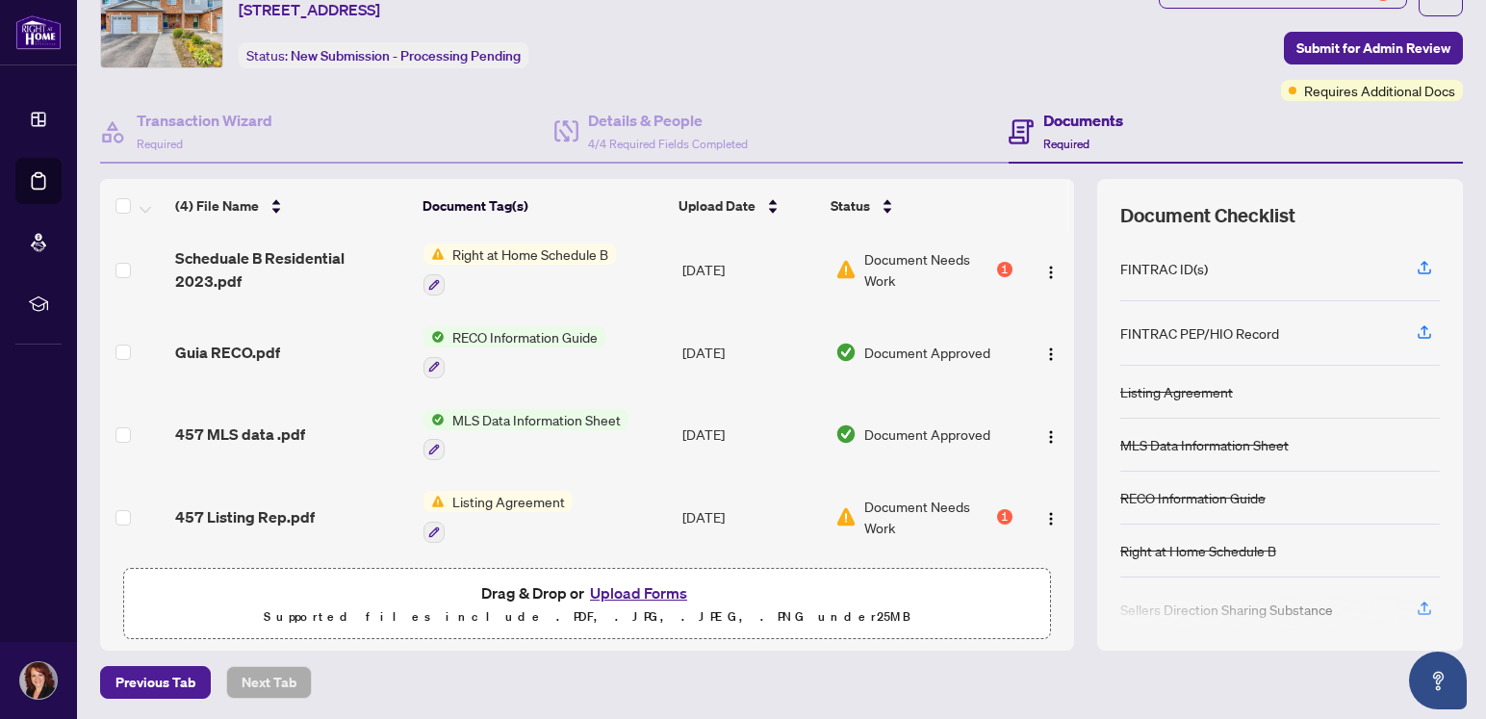
click at [628, 591] on button "Upload Forms" at bounding box center [638, 592] width 109 height 25
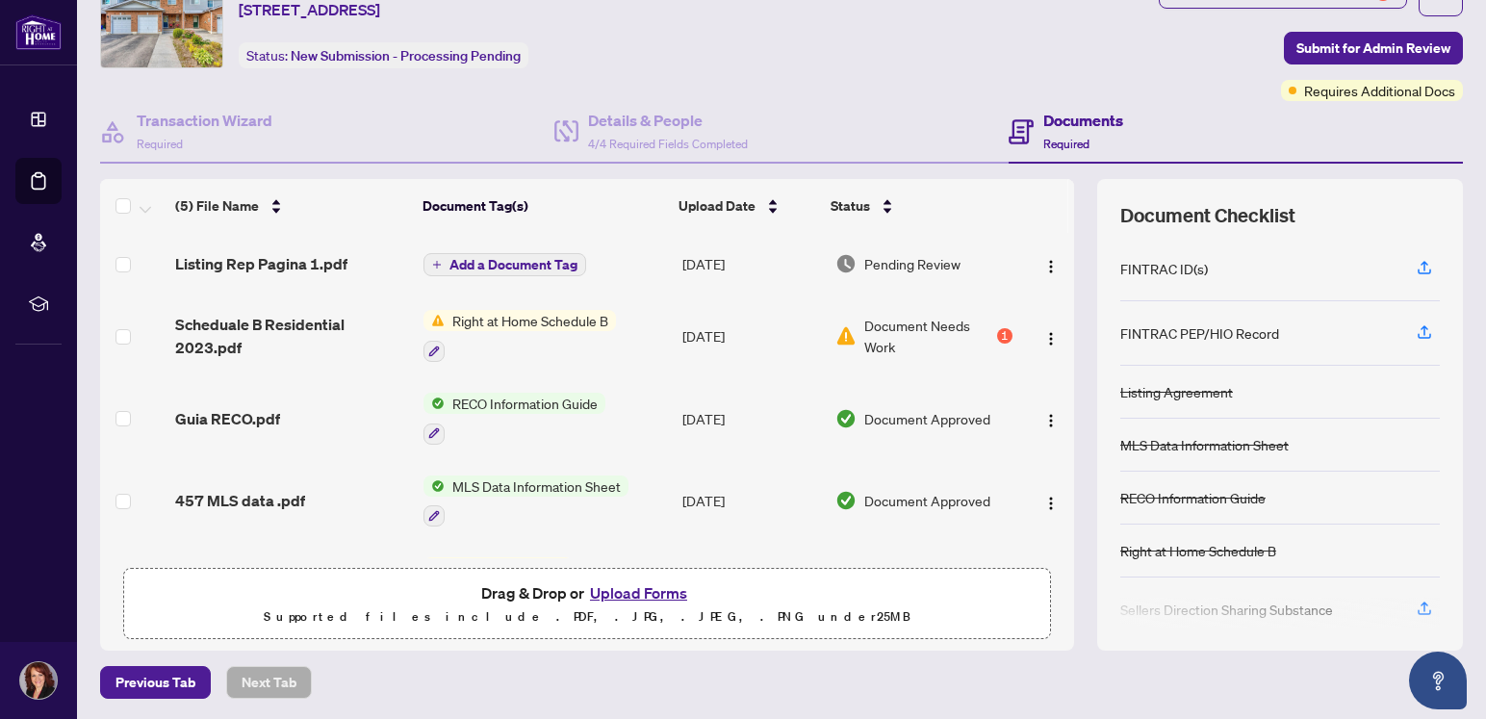
click at [549, 264] on span "Add a Document Tag" at bounding box center [513, 264] width 128 height 13
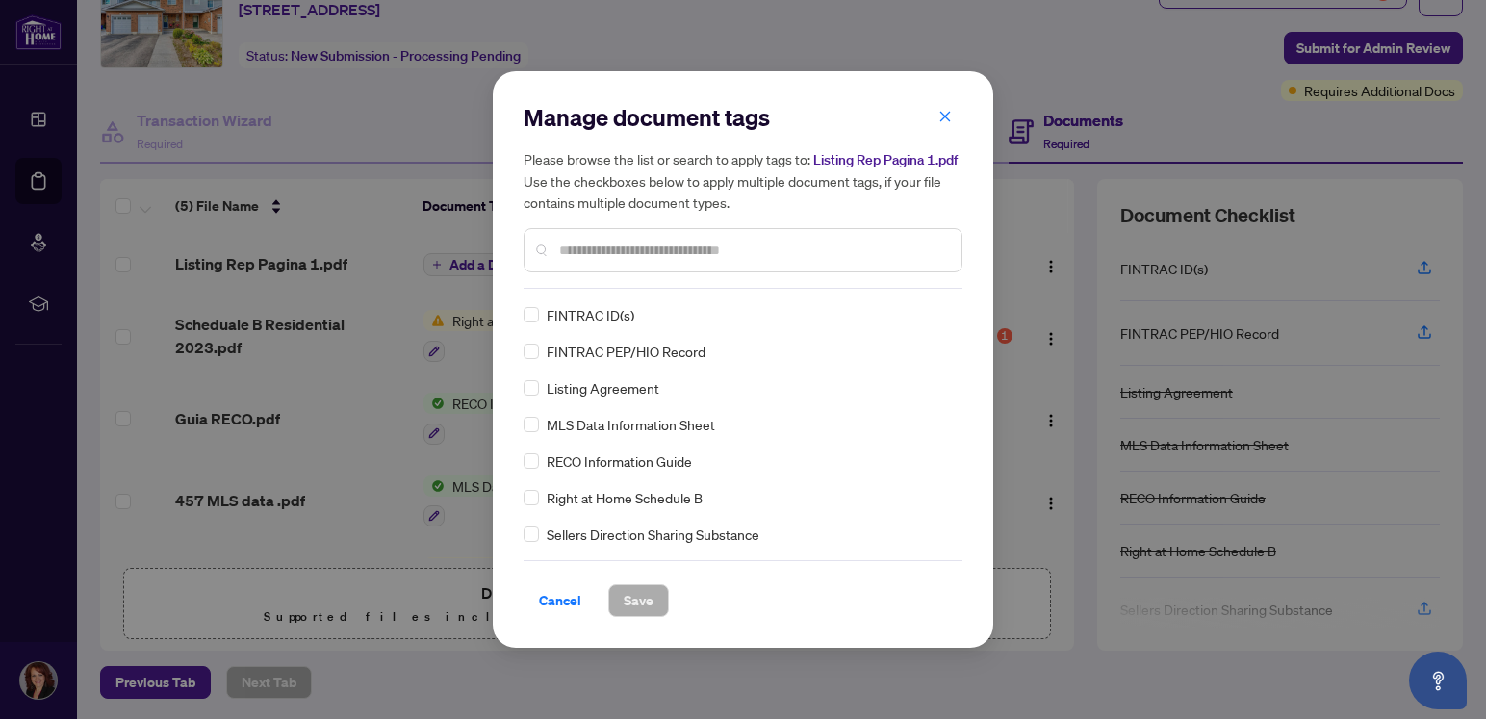
click at [645, 391] on span "Listing Agreement" at bounding box center [603, 387] width 113 height 21
click at [641, 597] on span "Save" at bounding box center [639, 600] width 30 height 31
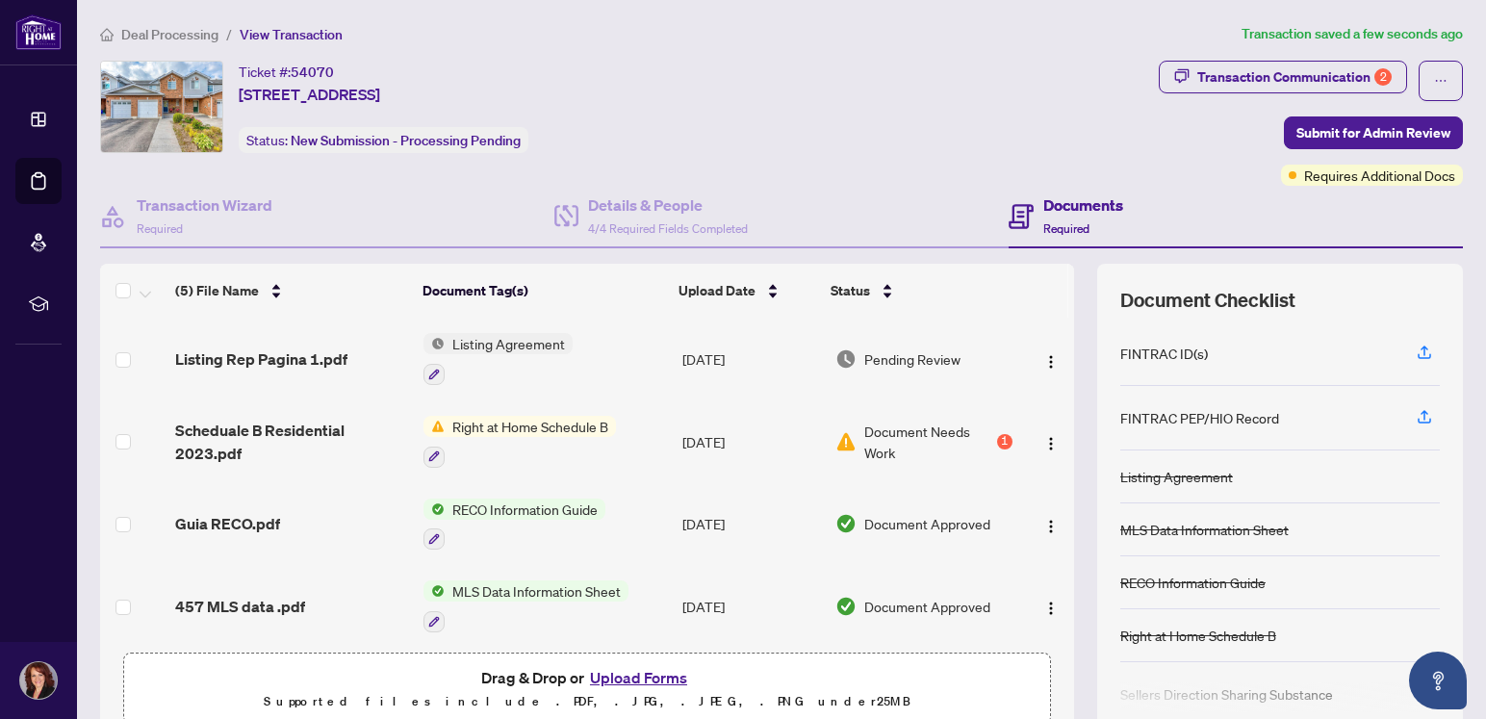
click at [605, 678] on button "Upload Forms" at bounding box center [638, 677] width 109 height 25
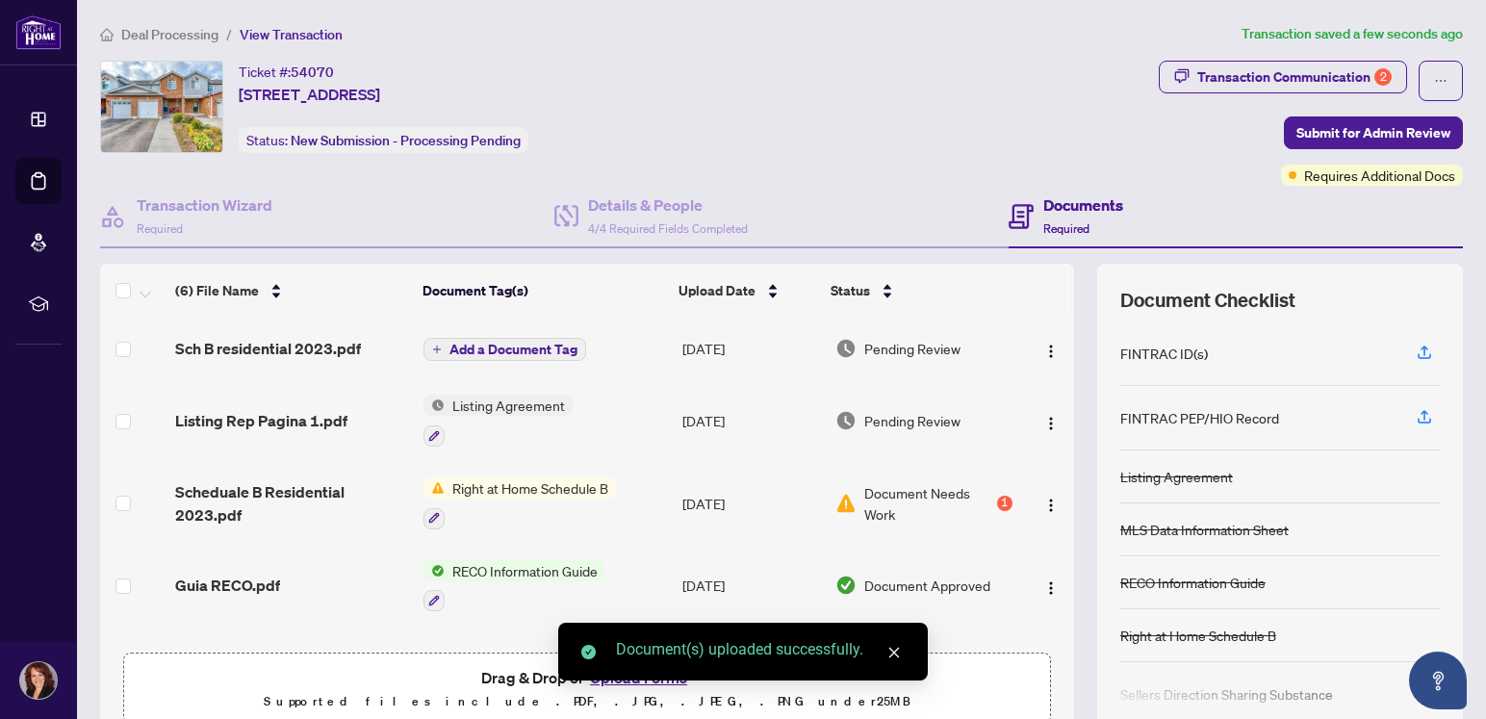
click at [551, 346] on span "Add a Document Tag" at bounding box center [513, 349] width 128 height 13
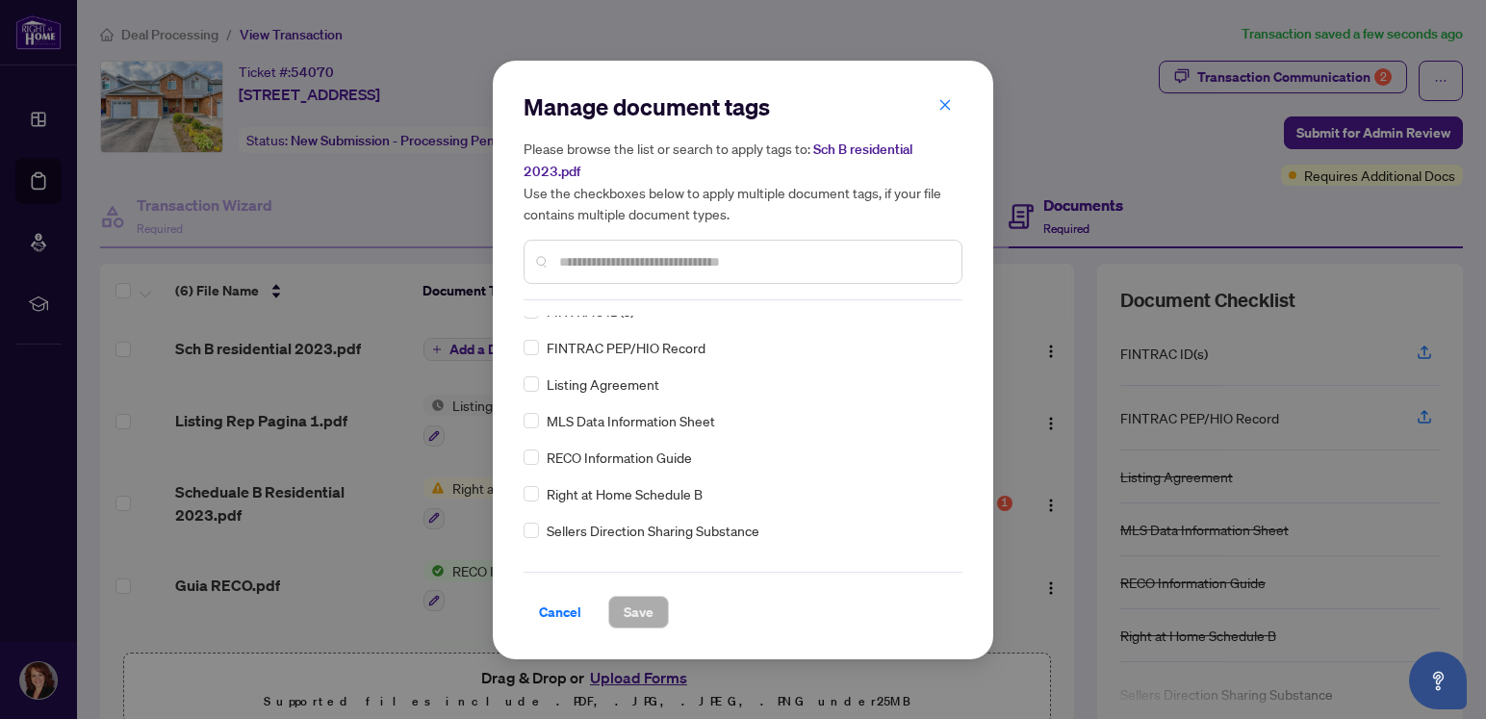
scroll to position [19, 0]
click at [646, 494] on span "Right at Home Schedule B" at bounding box center [625, 489] width 156 height 21
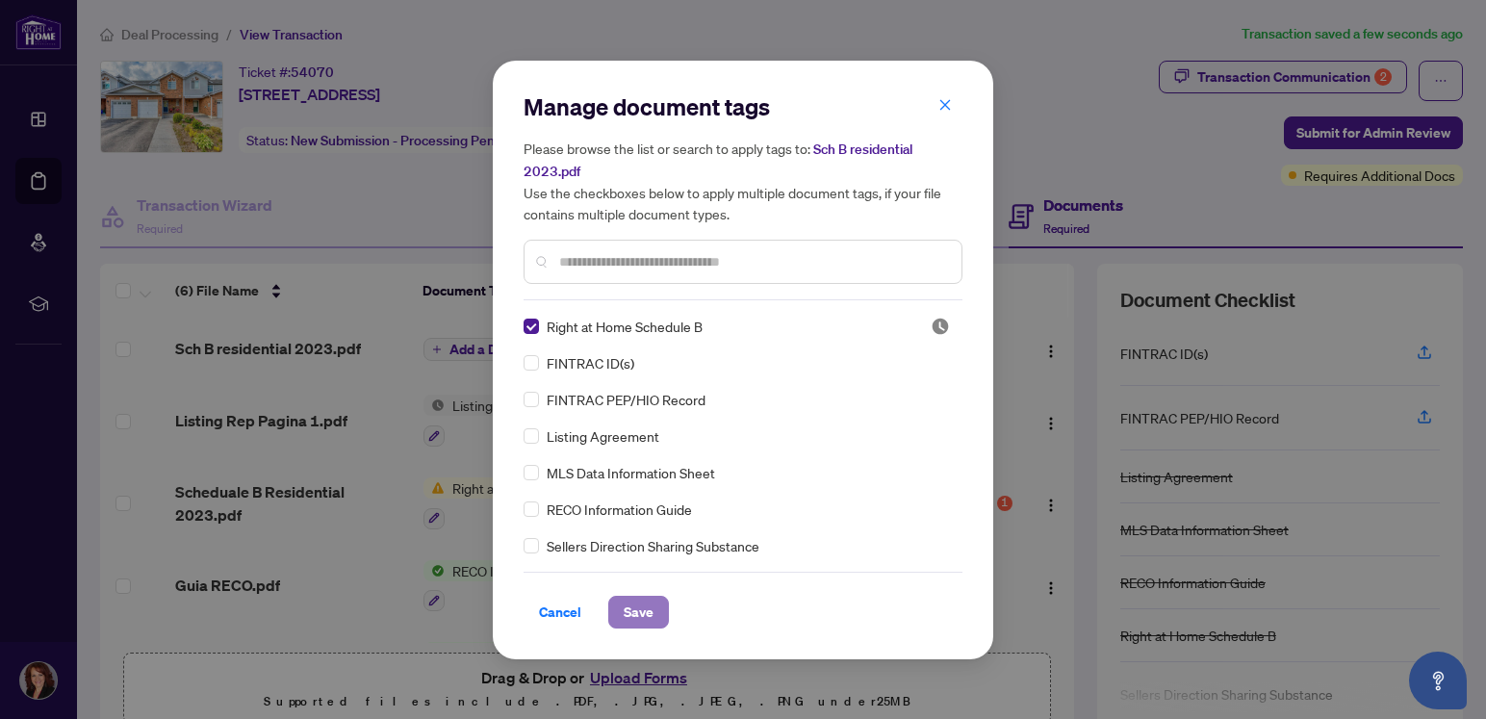
click at [635, 609] on span "Save" at bounding box center [639, 612] width 30 height 31
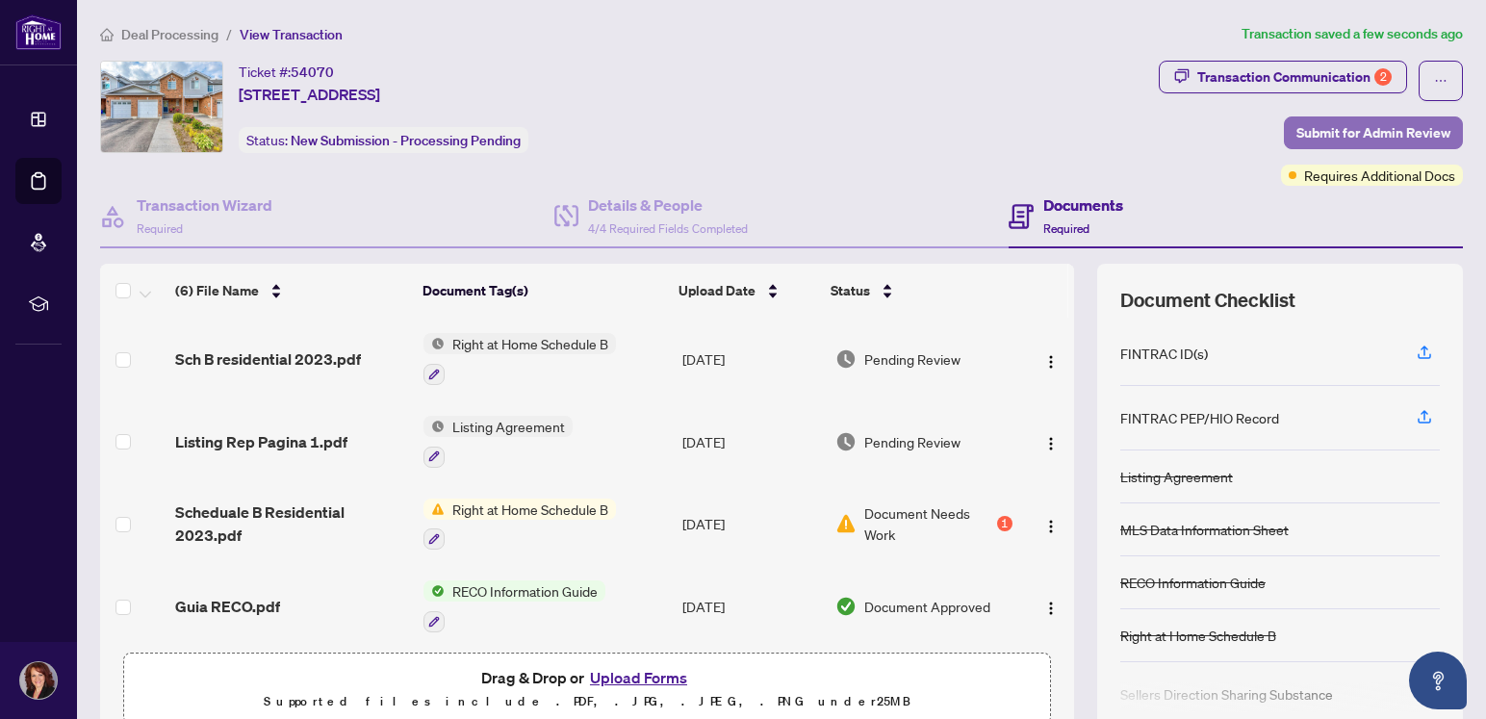
click at [1335, 125] on span "Submit for Admin Review" at bounding box center [1373, 132] width 154 height 31
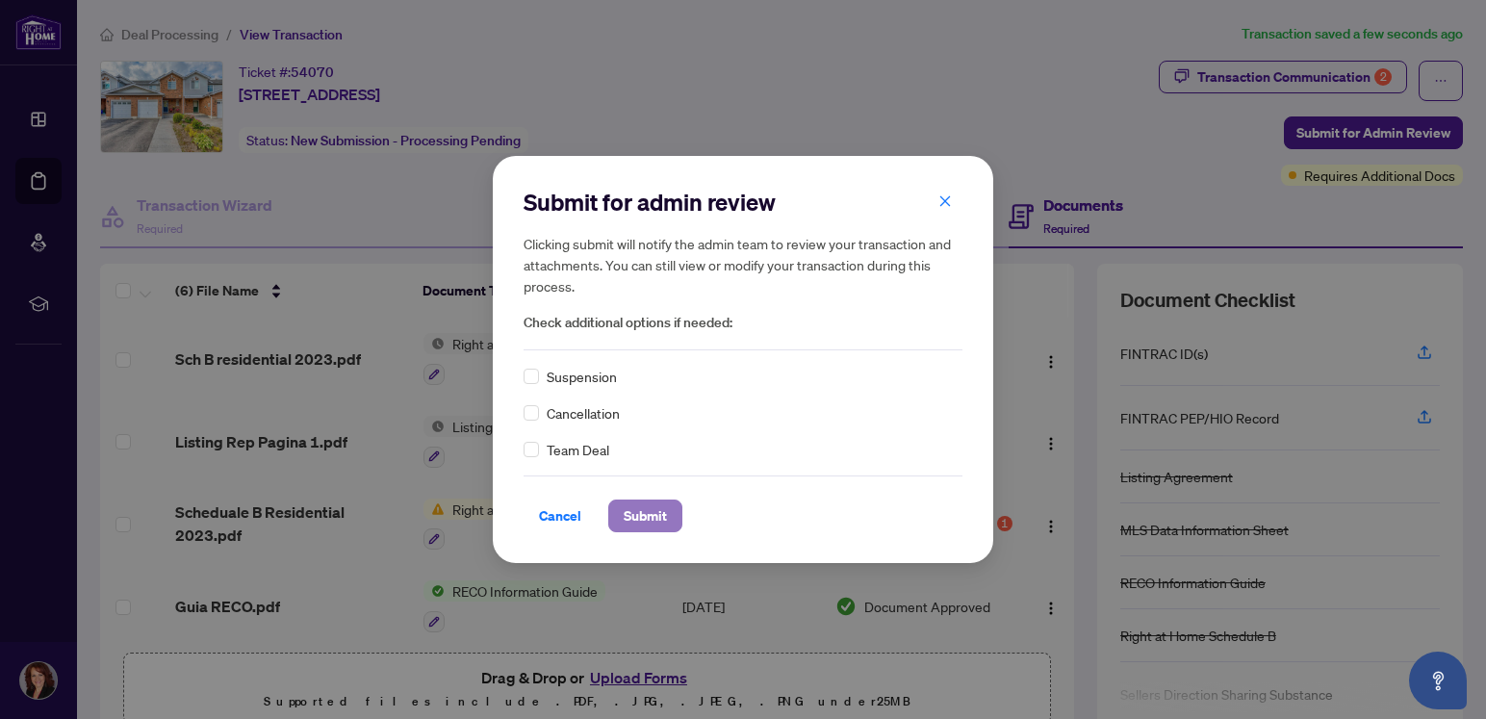
click at [642, 519] on span "Submit" at bounding box center [645, 515] width 43 height 31
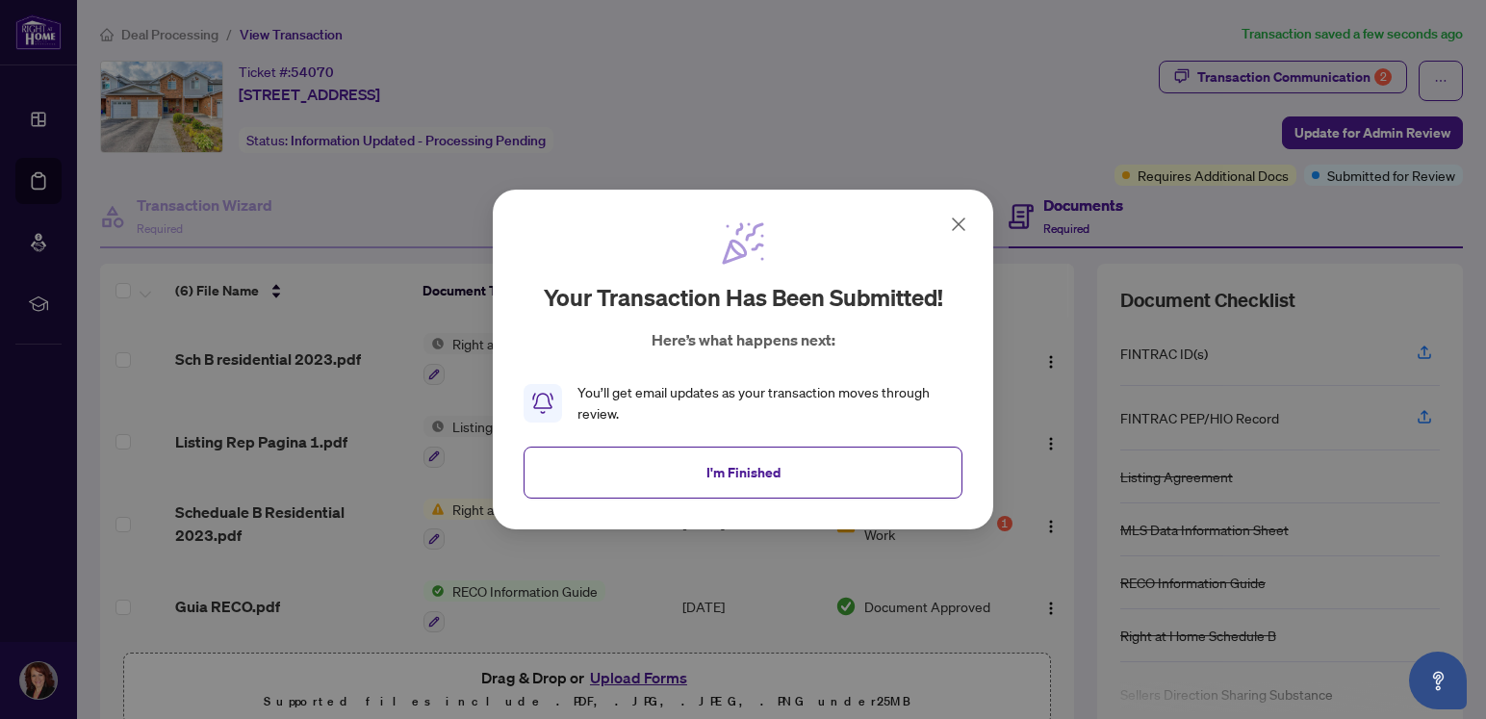
click at [711, 485] on span "I'm Finished" at bounding box center [743, 472] width 74 height 31
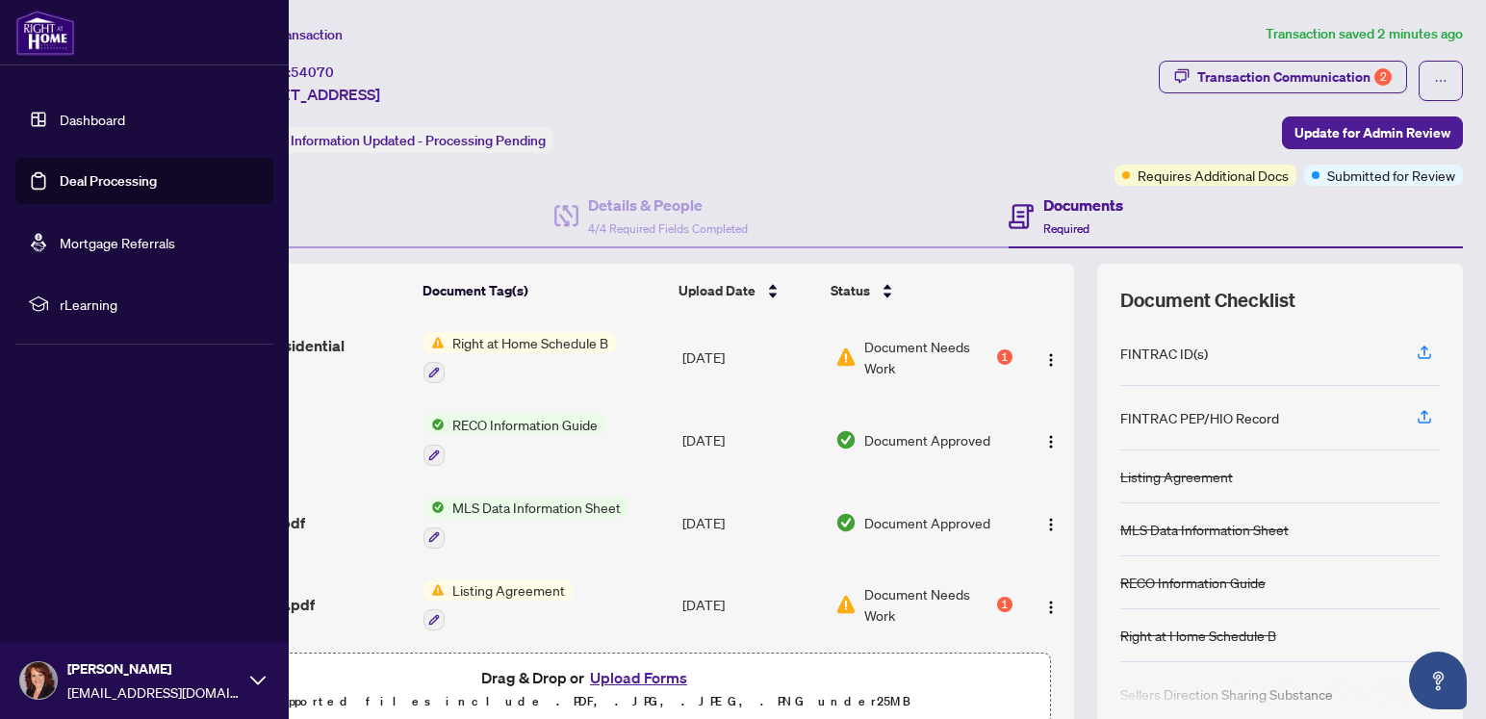
click at [36, 685] on img at bounding box center [38, 680] width 37 height 37
click at [74, 573] on span "Logout" at bounding box center [77, 566] width 43 height 31
